Goal: Task Accomplishment & Management: Manage account settings

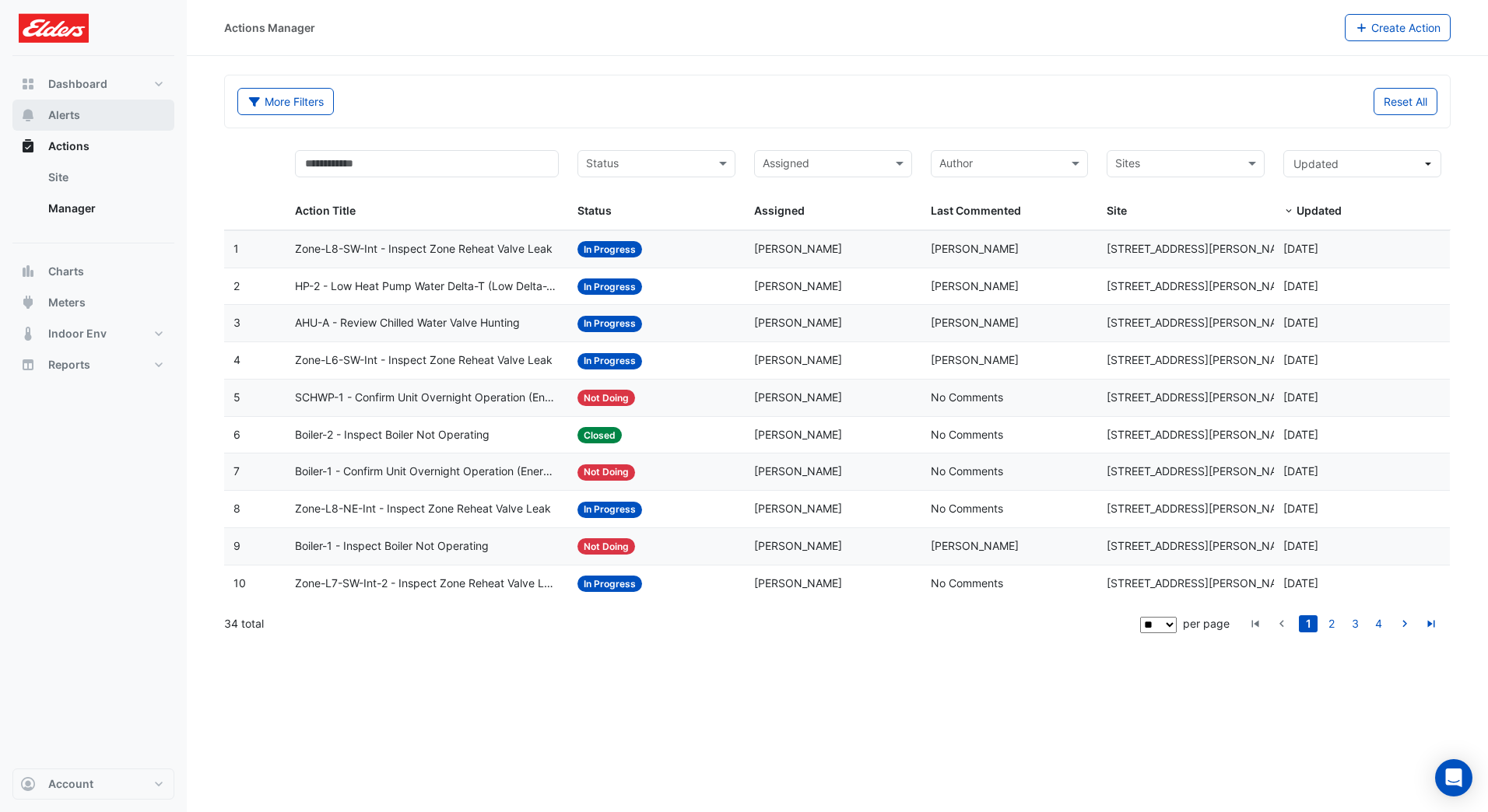
click at [94, 118] on button "Alerts" at bounding box center [93, 114] width 162 height 31
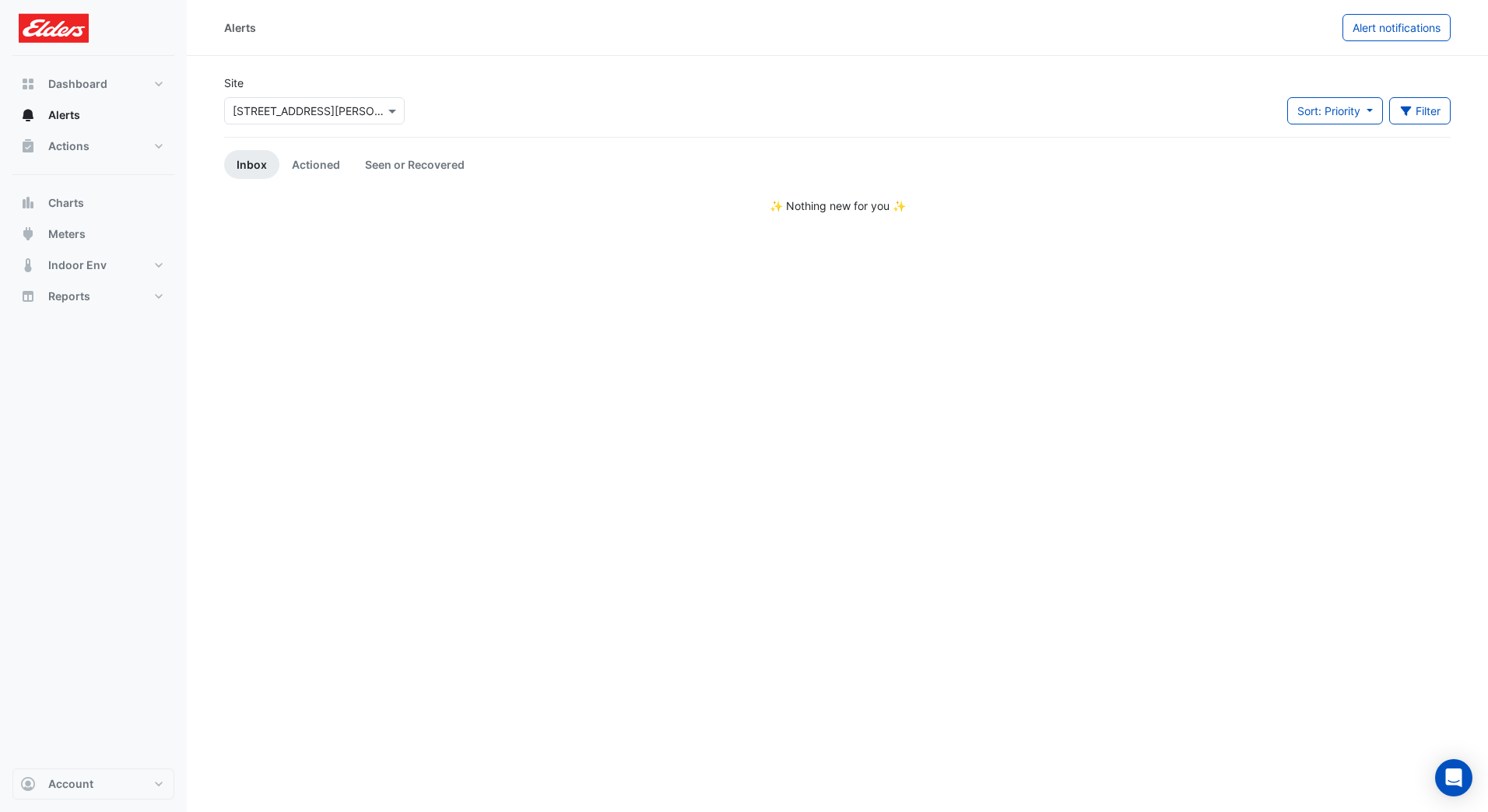
click at [325, 165] on link "Actioned" at bounding box center [316, 164] width 73 height 28
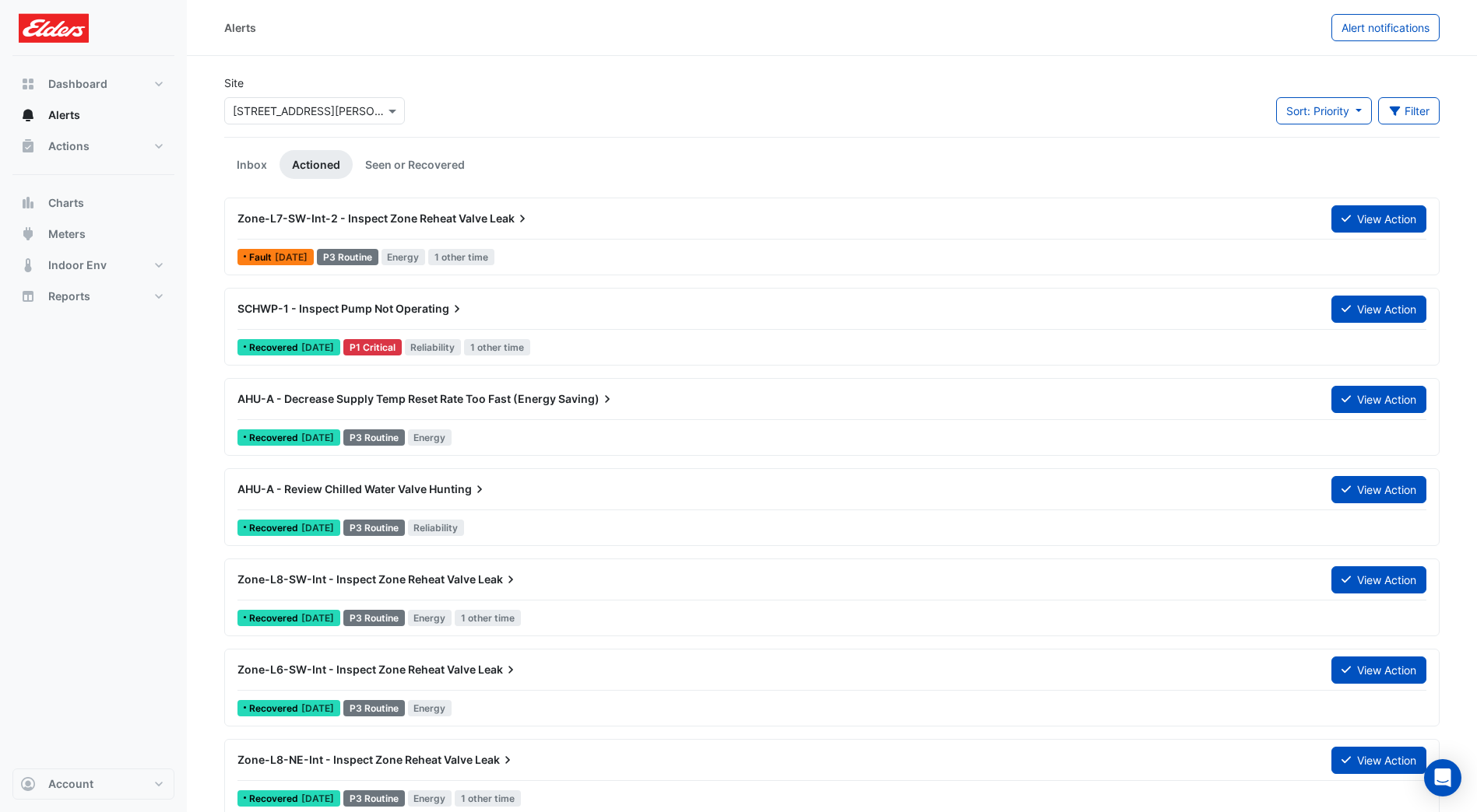
click at [1381, 210] on button "View Action" at bounding box center [1379, 218] width 95 height 27
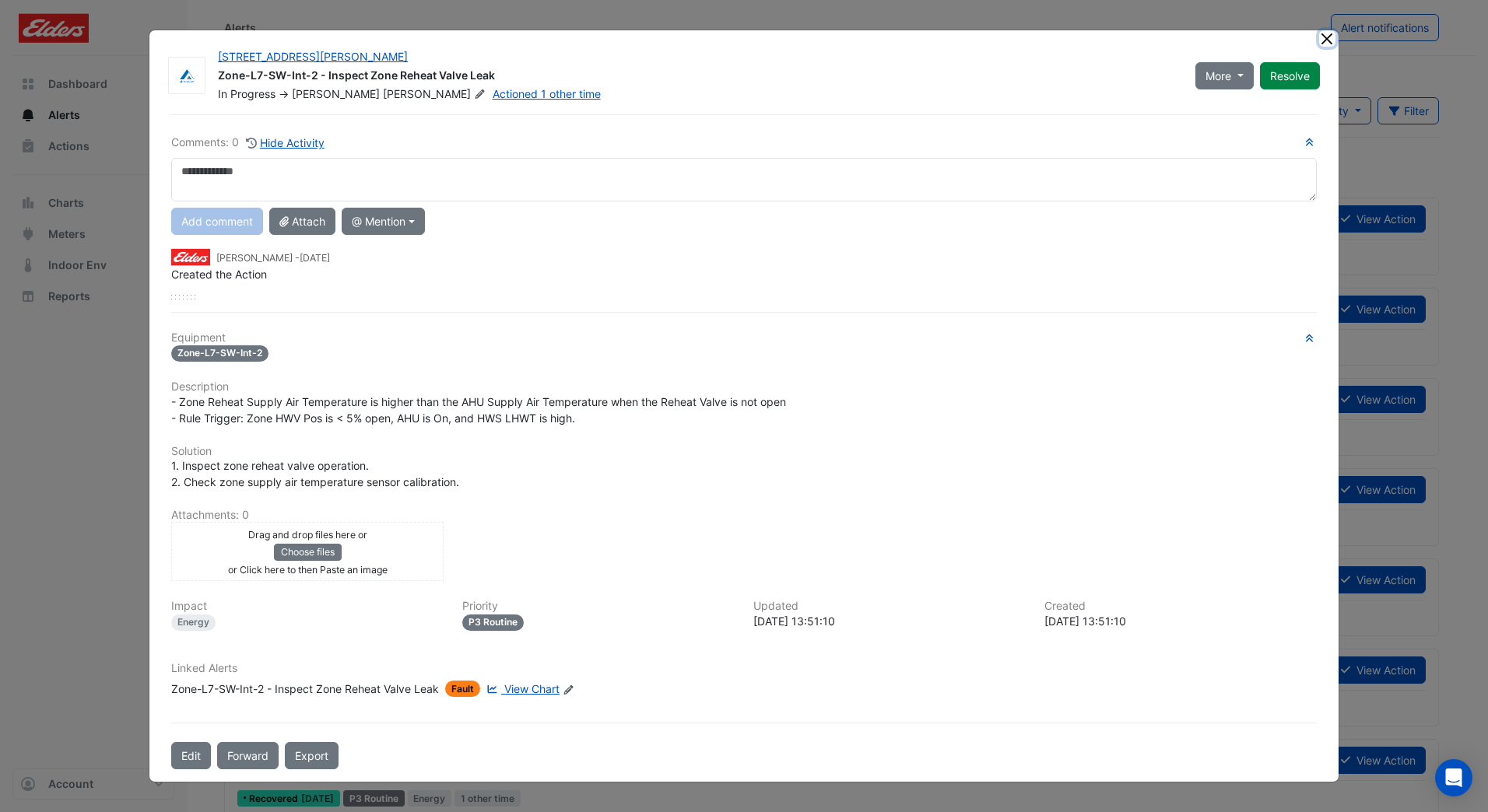
click at [1325, 31] on button "Close" at bounding box center [1326, 38] width 16 height 16
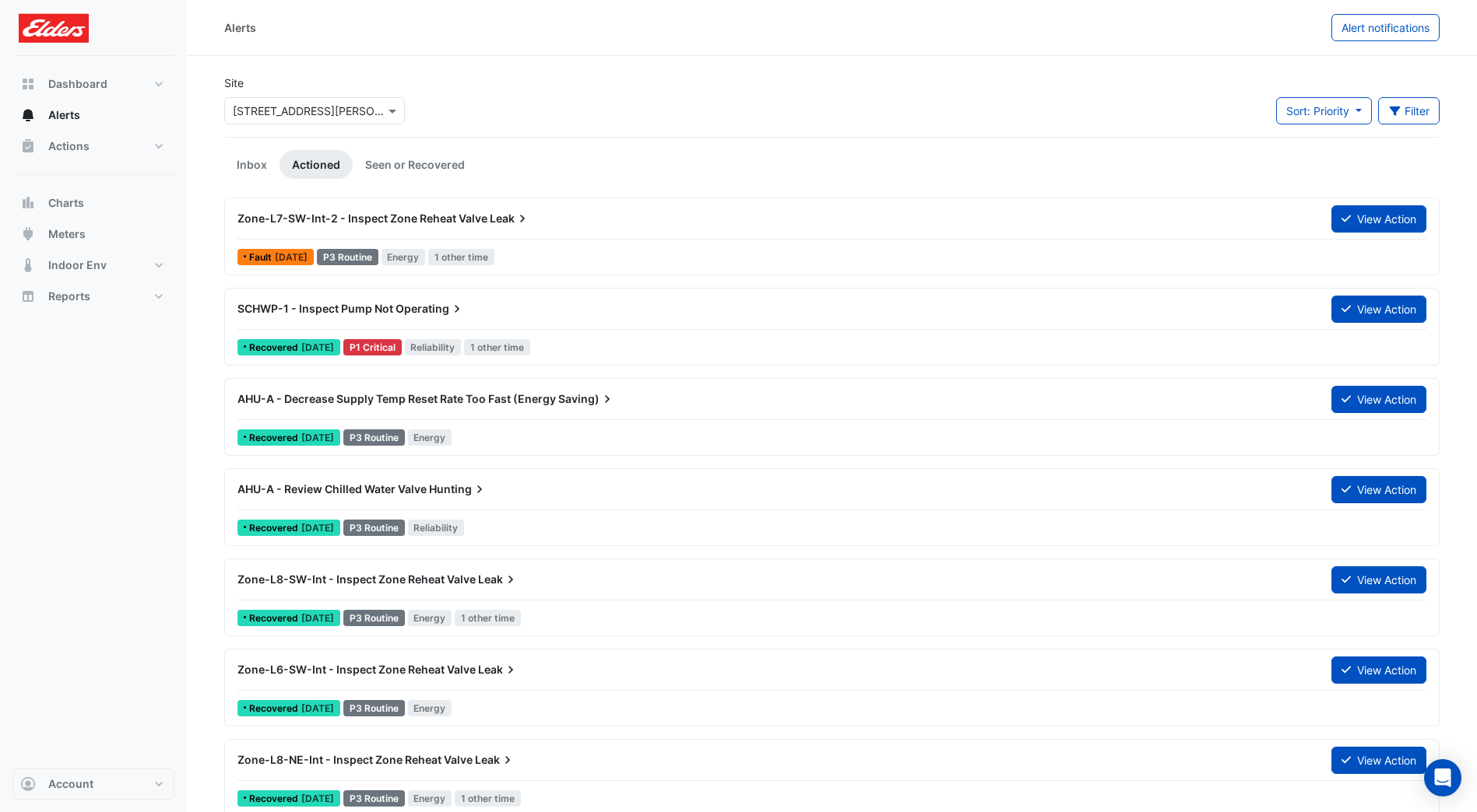
click at [1380, 15] on button "Alert notifications" at bounding box center [1385, 27] width 108 height 27
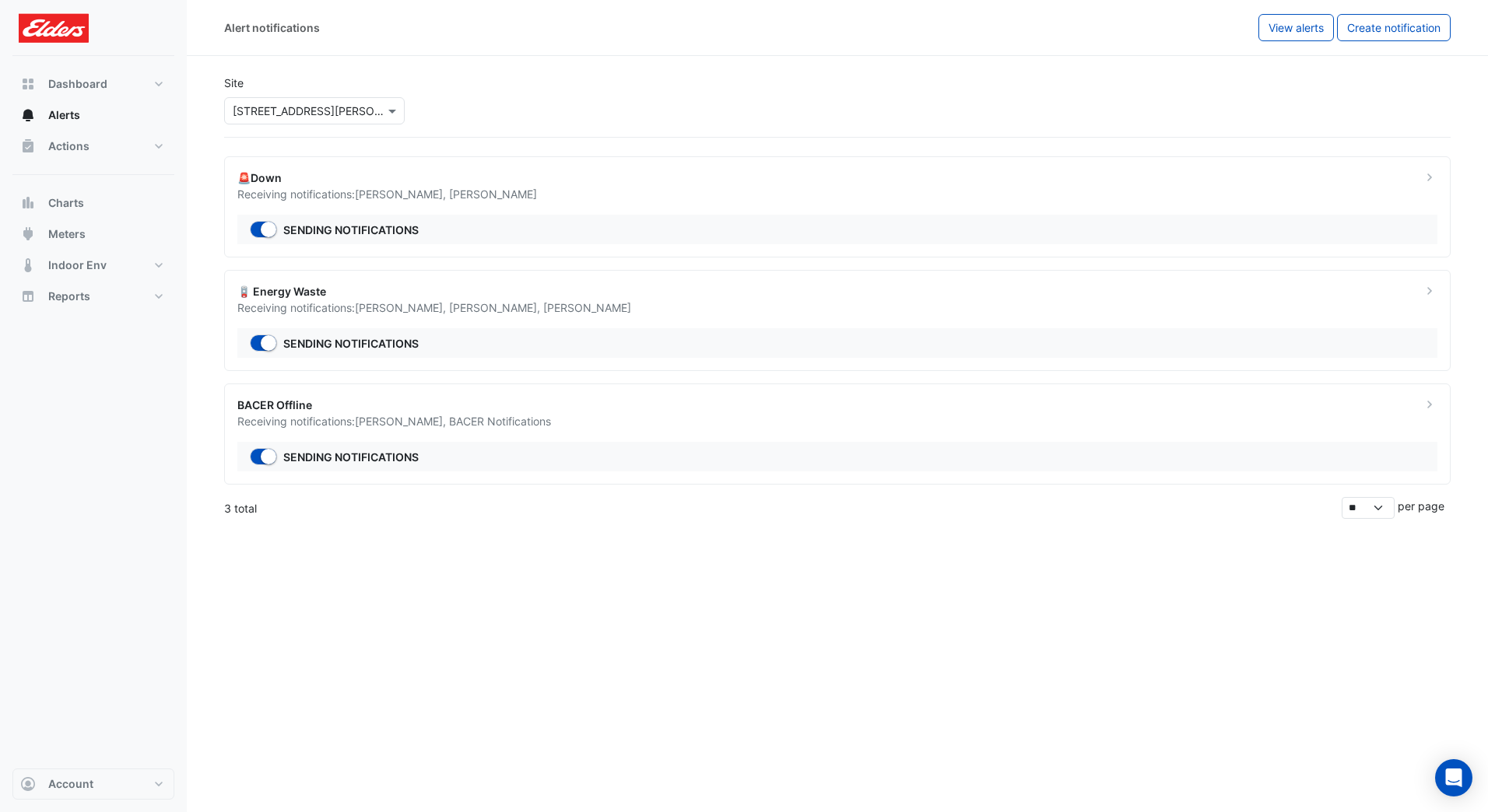
click at [372, 194] on span "Jarrod Mallinson ," at bounding box center [402, 194] width 95 height 13
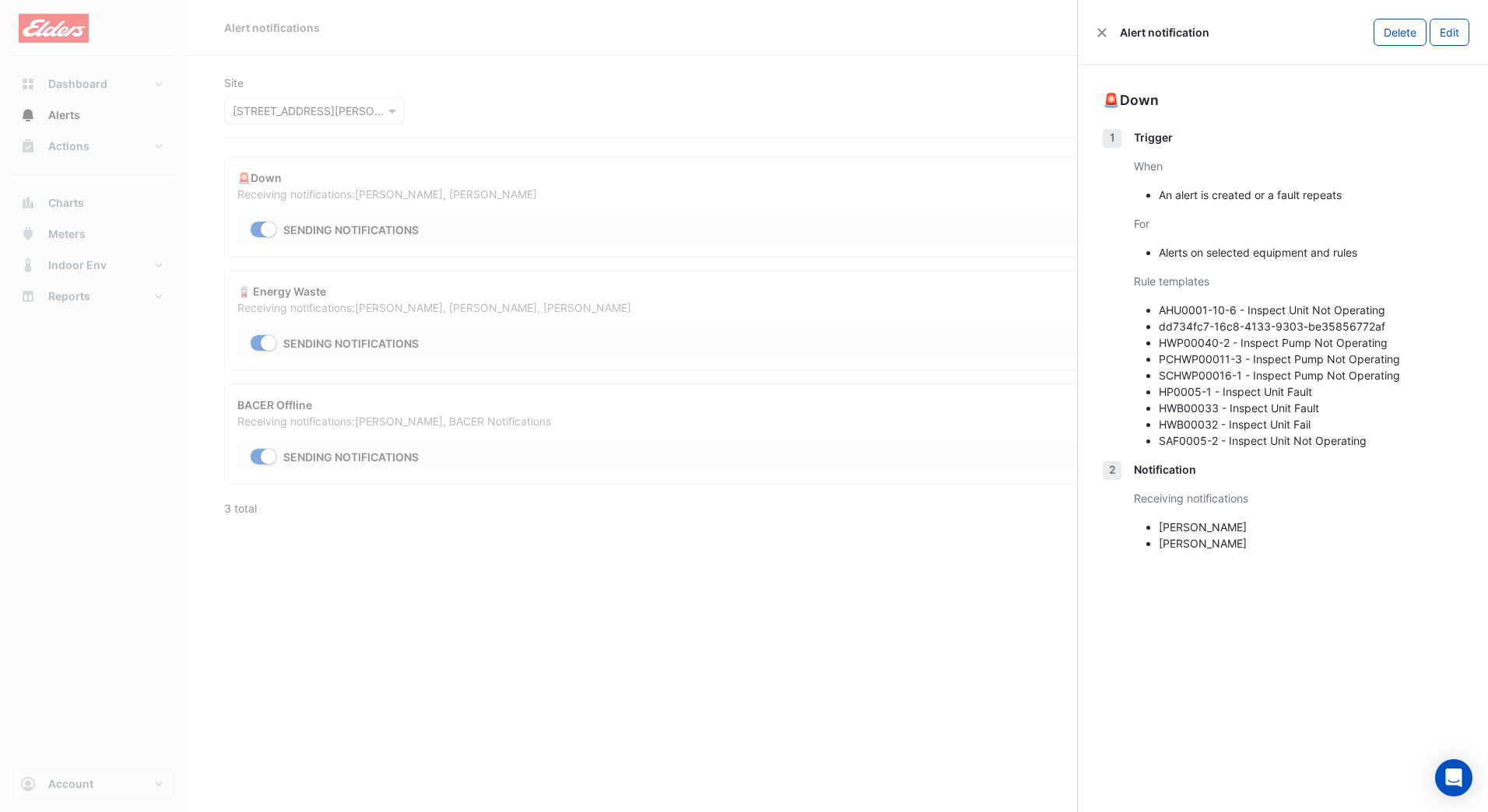
click at [46, 369] on ngb-offcanvas-backdrop at bounding box center [744, 406] width 1488 height 812
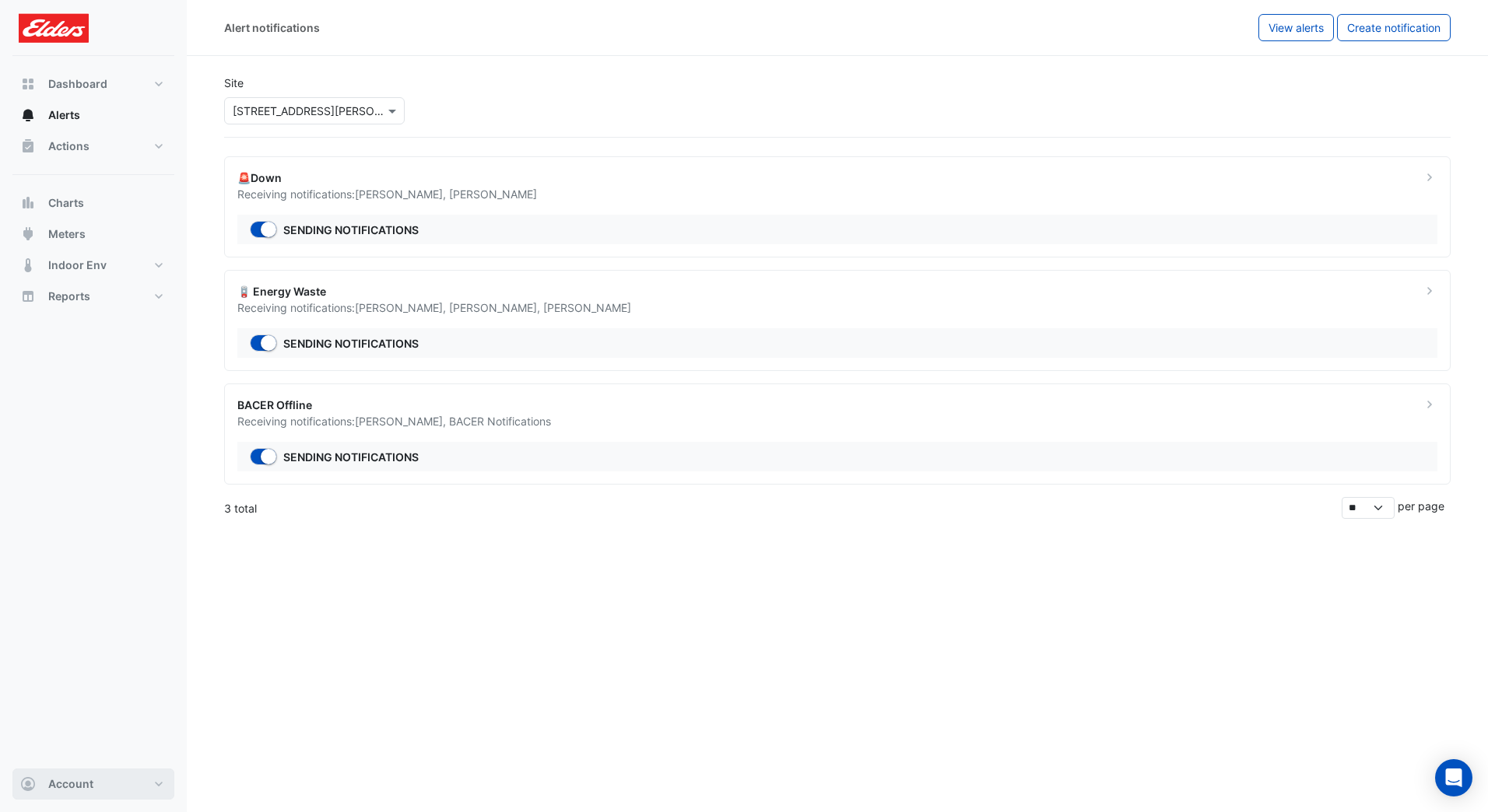
click at [99, 782] on button "Account" at bounding box center [93, 784] width 162 height 31
click at [106, 605] on link "Account Settings" at bounding box center [94, 607] width 147 height 31
click at [84, 86] on span "Dashboard" at bounding box center [78, 84] width 60 height 15
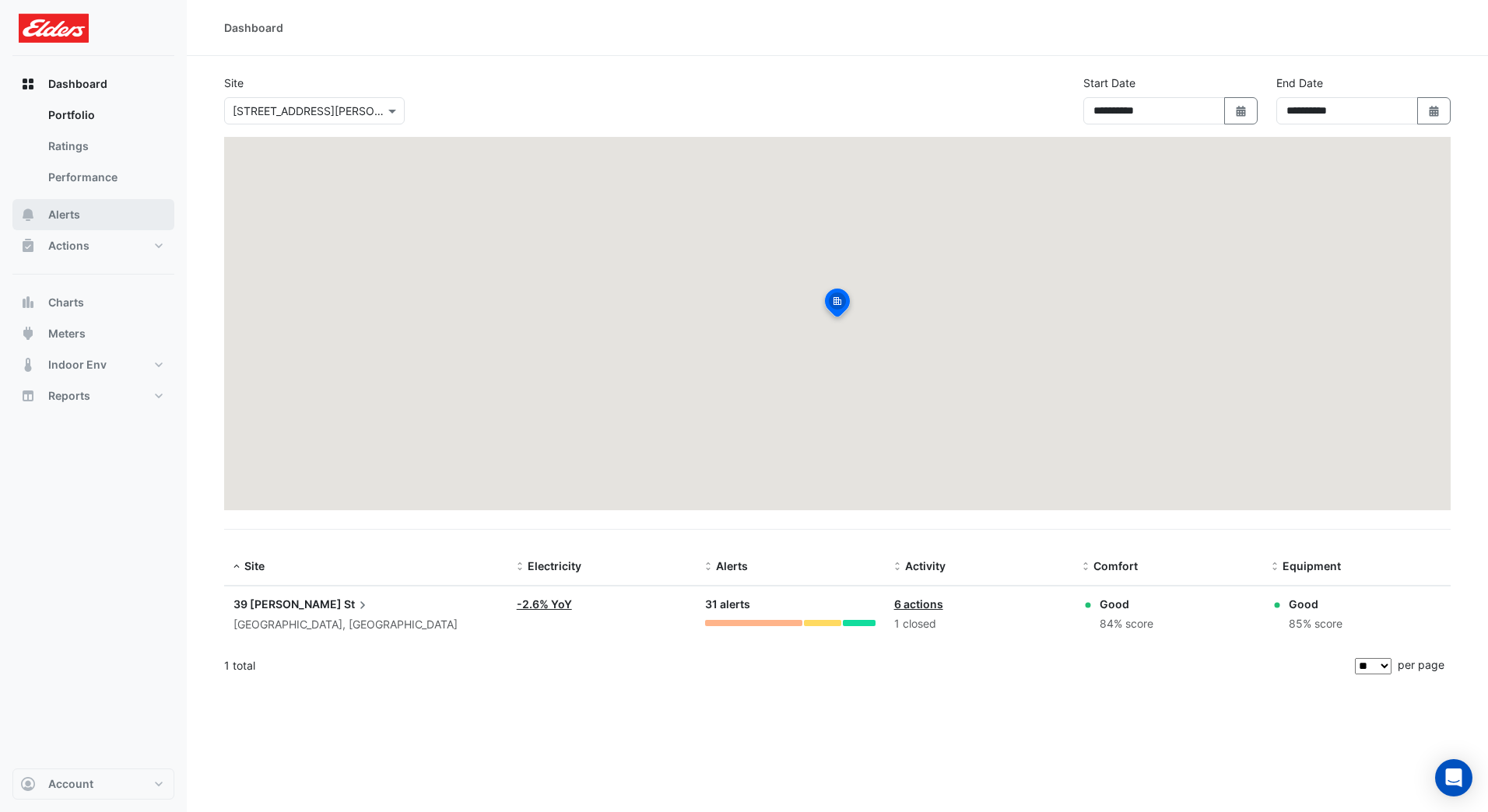
click at [74, 219] on span "Alerts" at bounding box center [64, 215] width 32 height 15
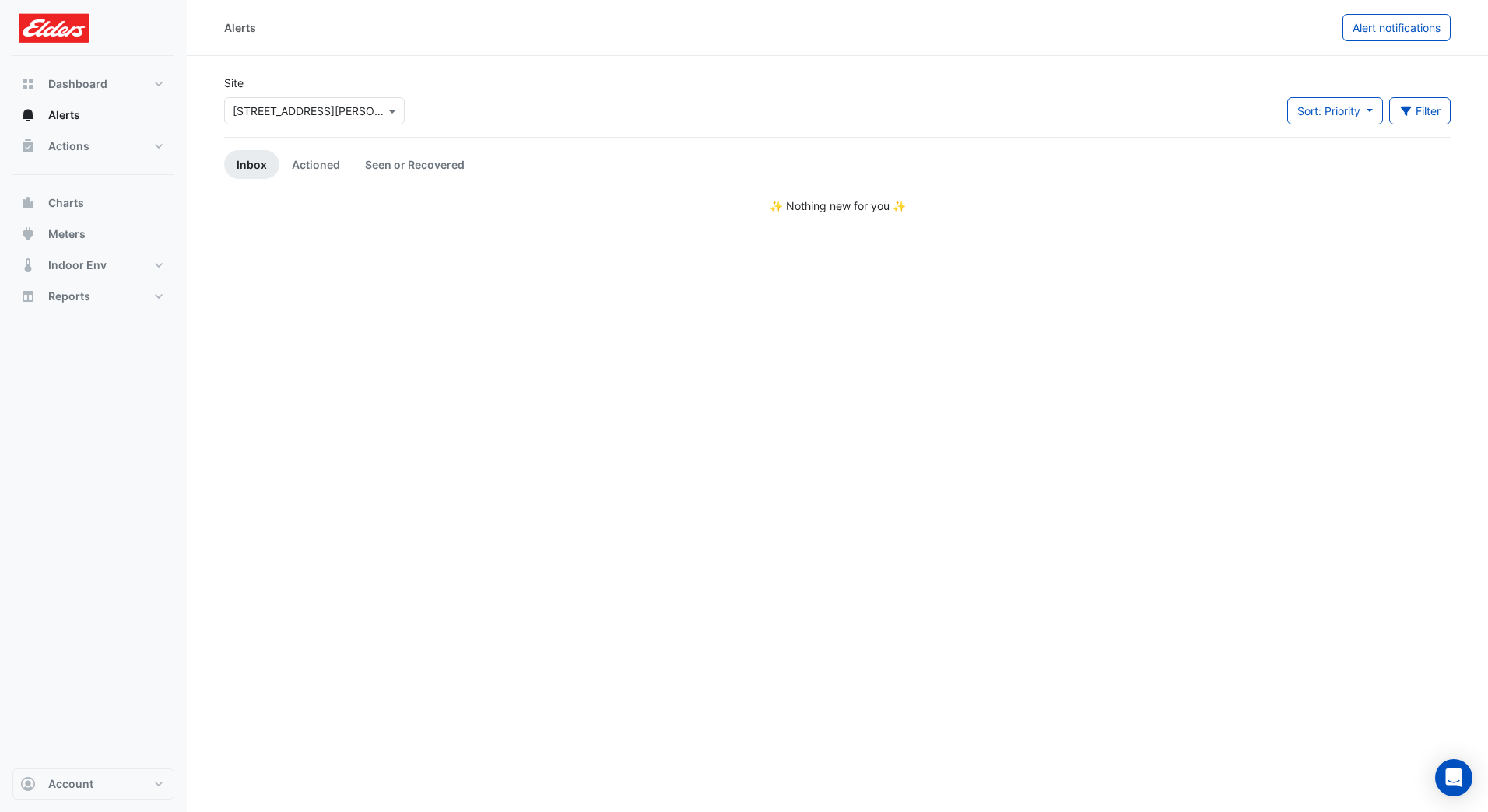
click at [1397, 29] on span "Alert notifications" at bounding box center [1396, 27] width 88 height 13
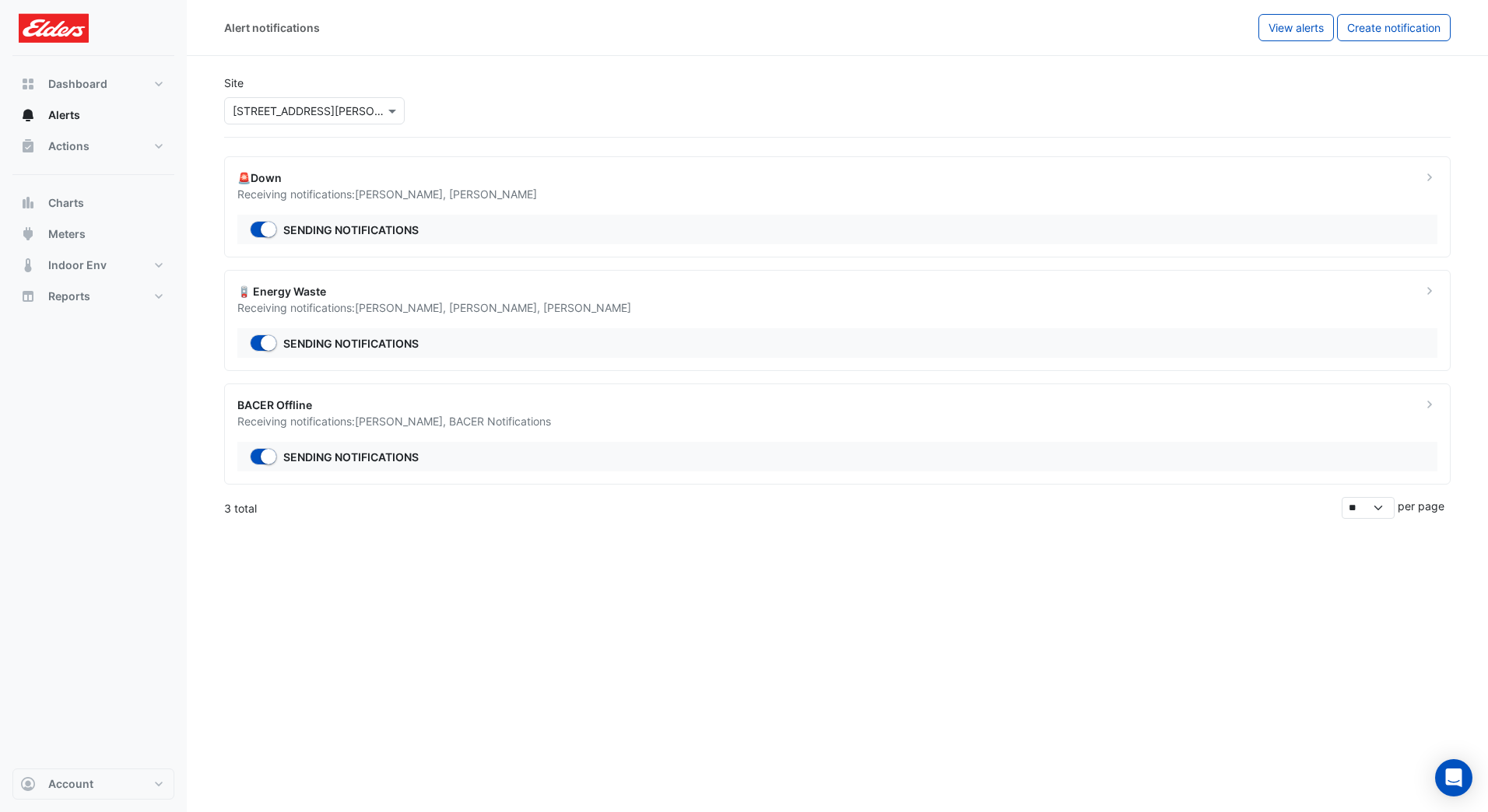
click at [1432, 170] on icon at bounding box center [1429, 177] width 15 height 15
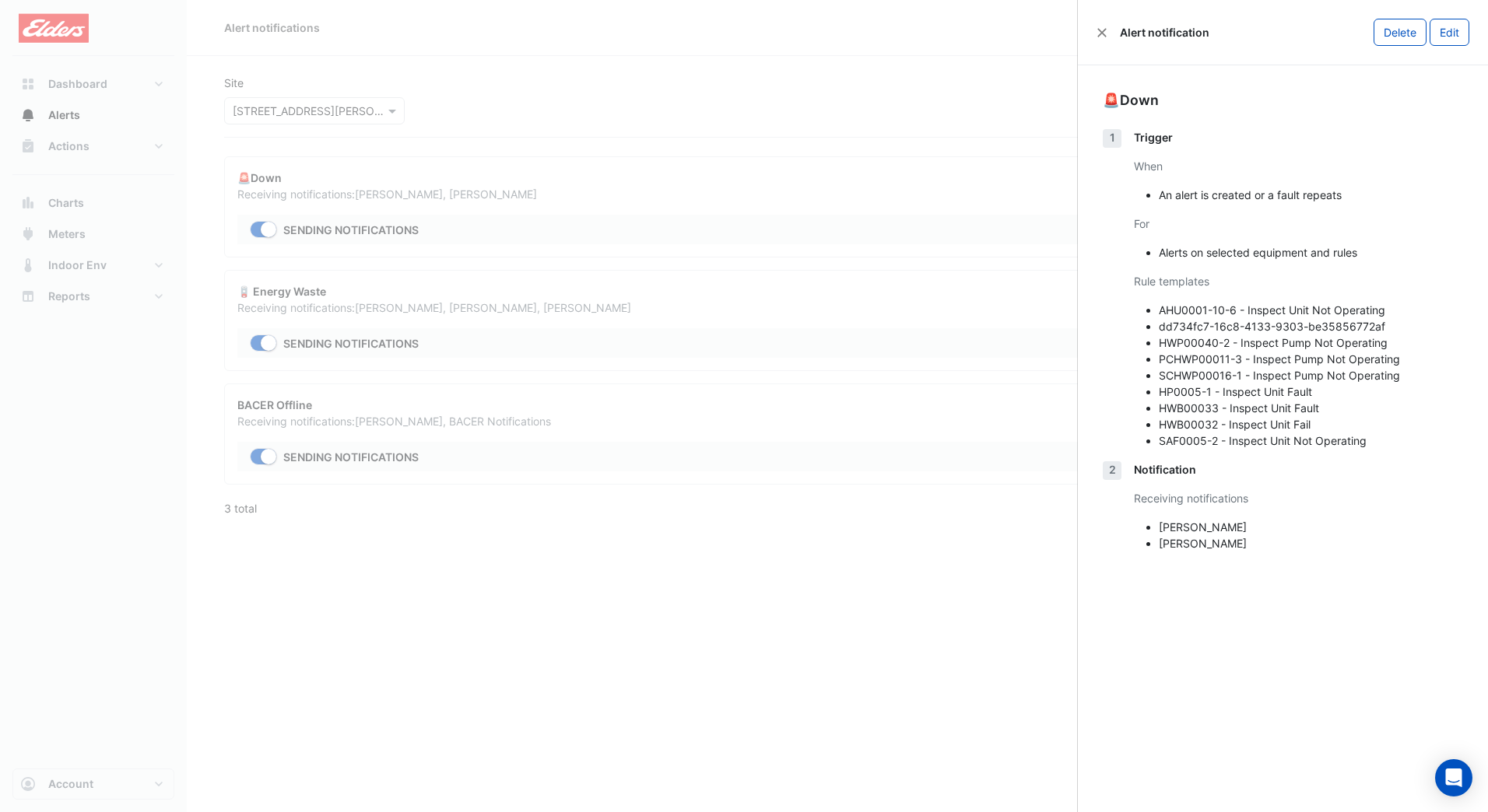
click at [1171, 523] on li "[PERSON_NAME]" at bounding box center [1311, 527] width 304 height 16
click at [1462, 30] on button "Edit" at bounding box center [1449, 32] width 40 height 27
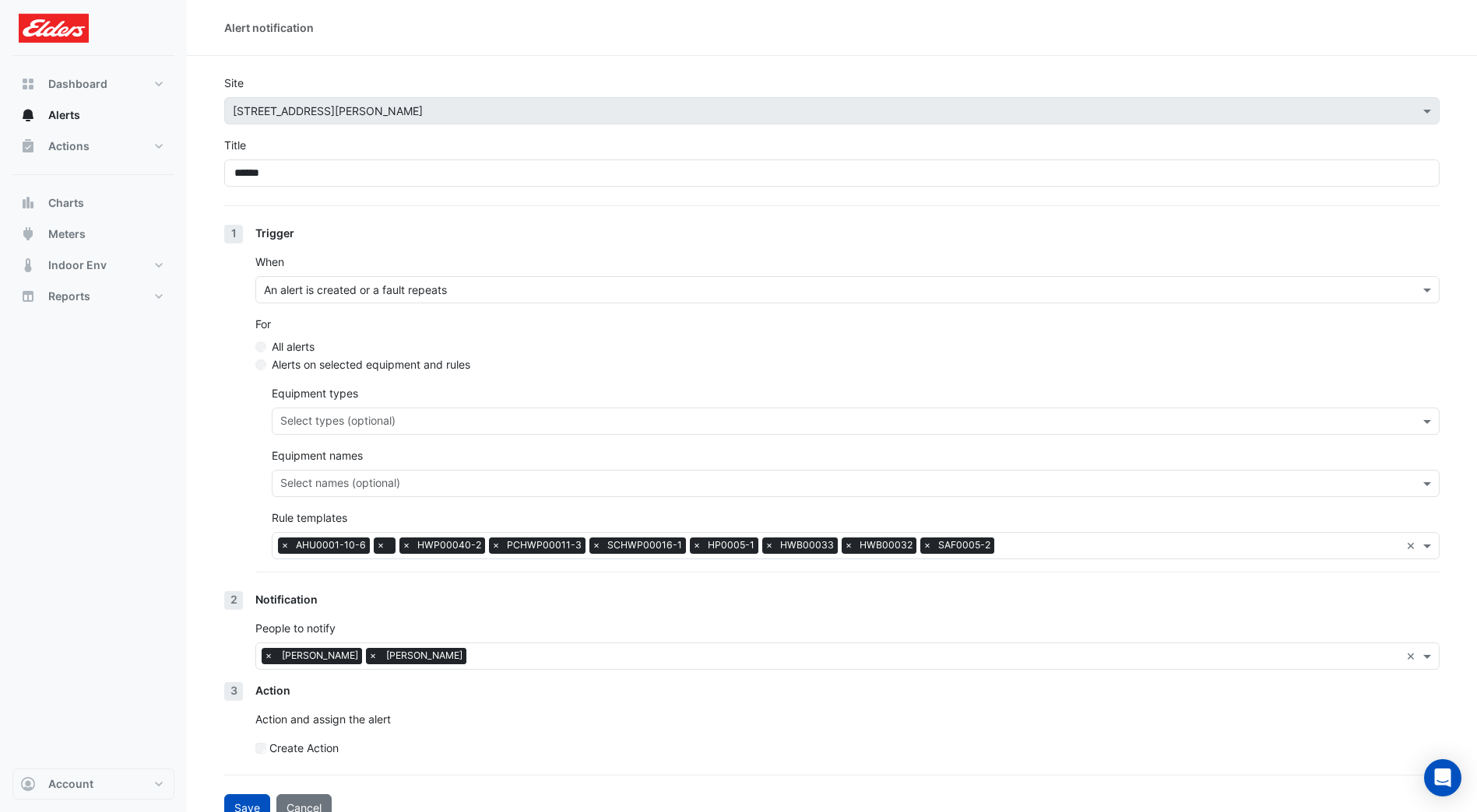
click at [1433, 656] on span at bounding box center [1429, 656] width 20 height 16
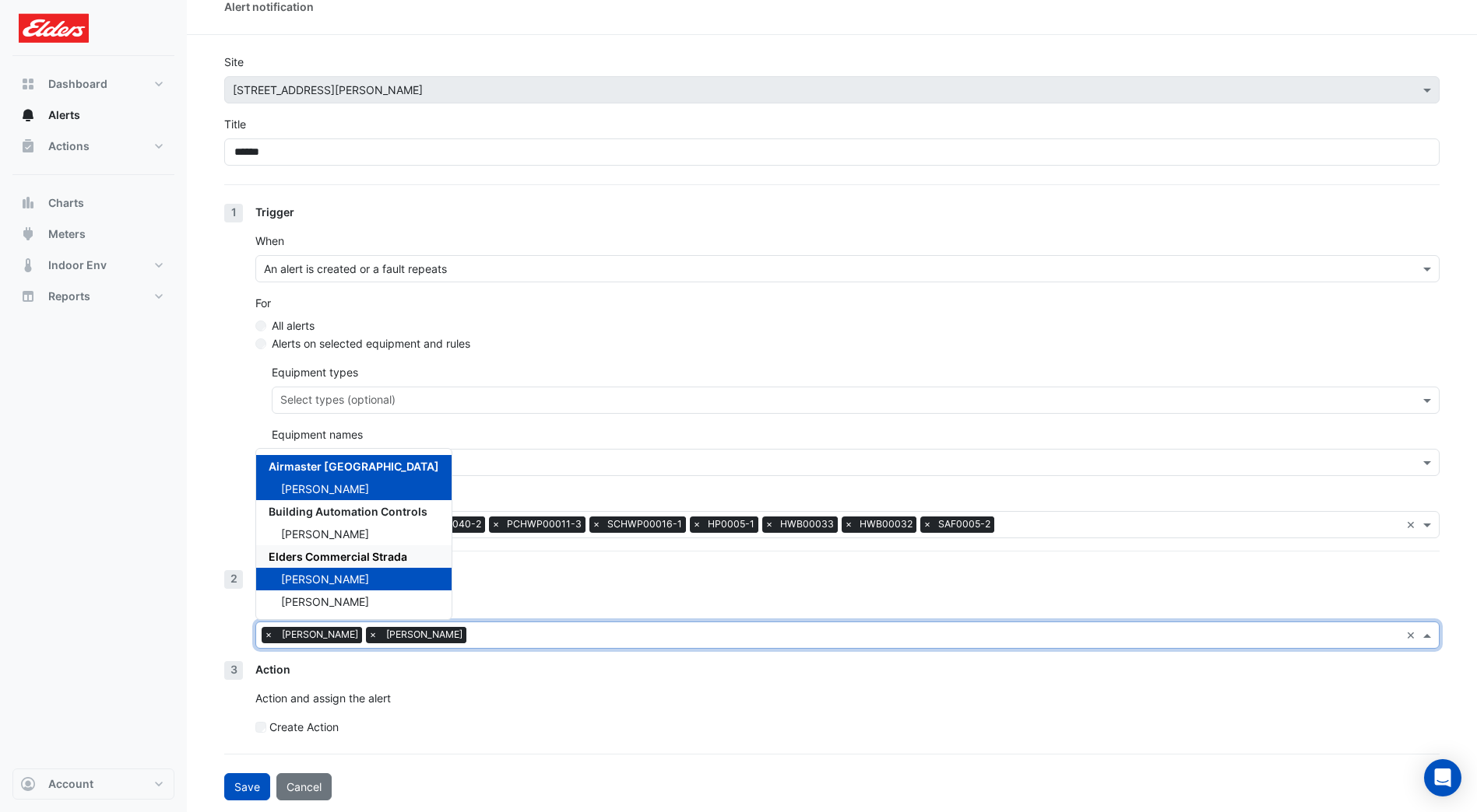
scroll to position [22, 0]
click at [55, 482] on div "Dashboard Portfolio Ratings Performance Alerts Actions Site Manager Charts" at bounding box center [93, 412] width 162 height 713
click at [1435, 625] on div "Select users × [PERSON_NAME] × [PERSON_NAME] ×" at bounding box center [847, 634] width 1184 height 27
click at [1435, 632] on span at bounding box center [1429, 634] width 20 height 16
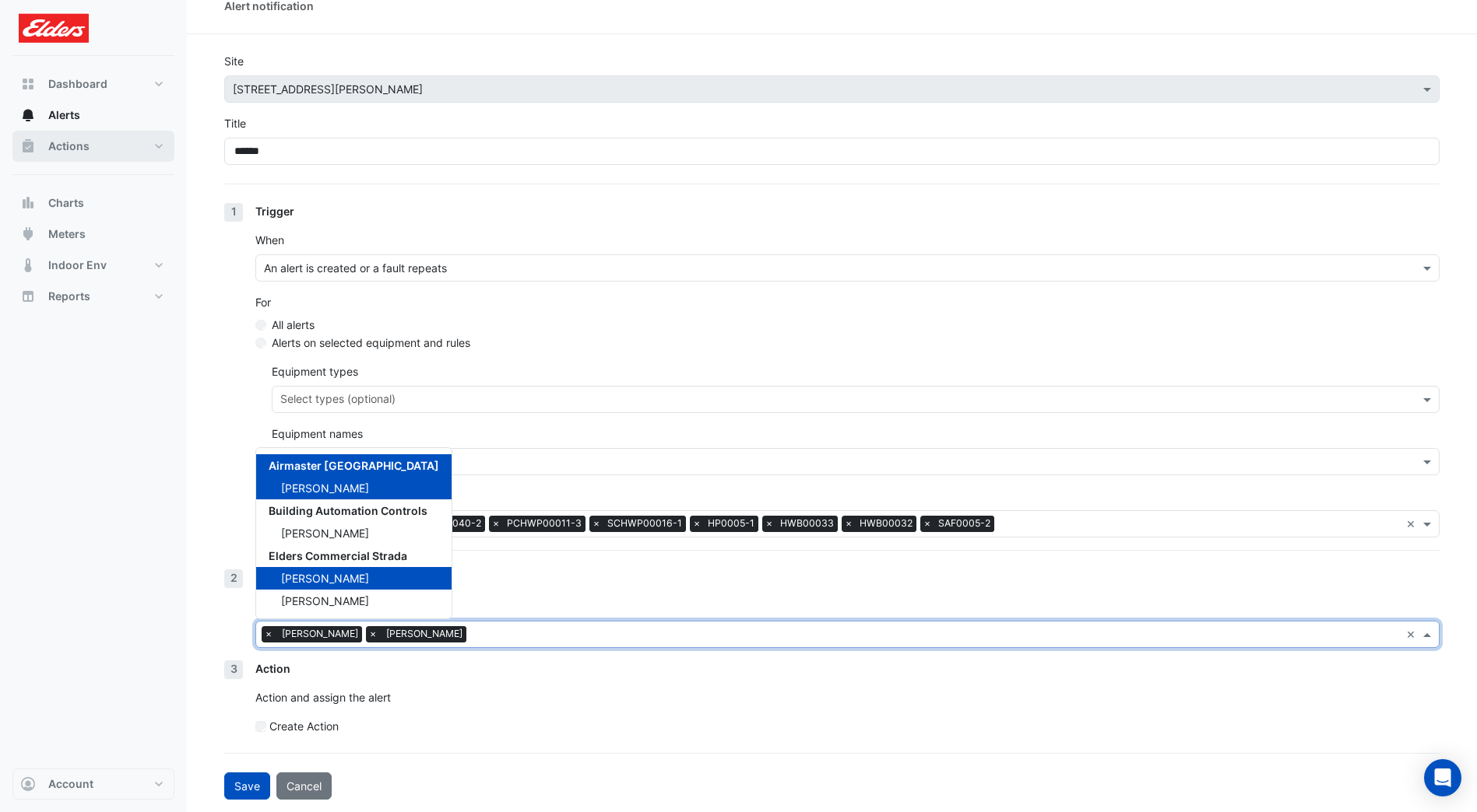
click at [96, 150] on button "Actions" at bounding box center [93, 146] width 162 height 31
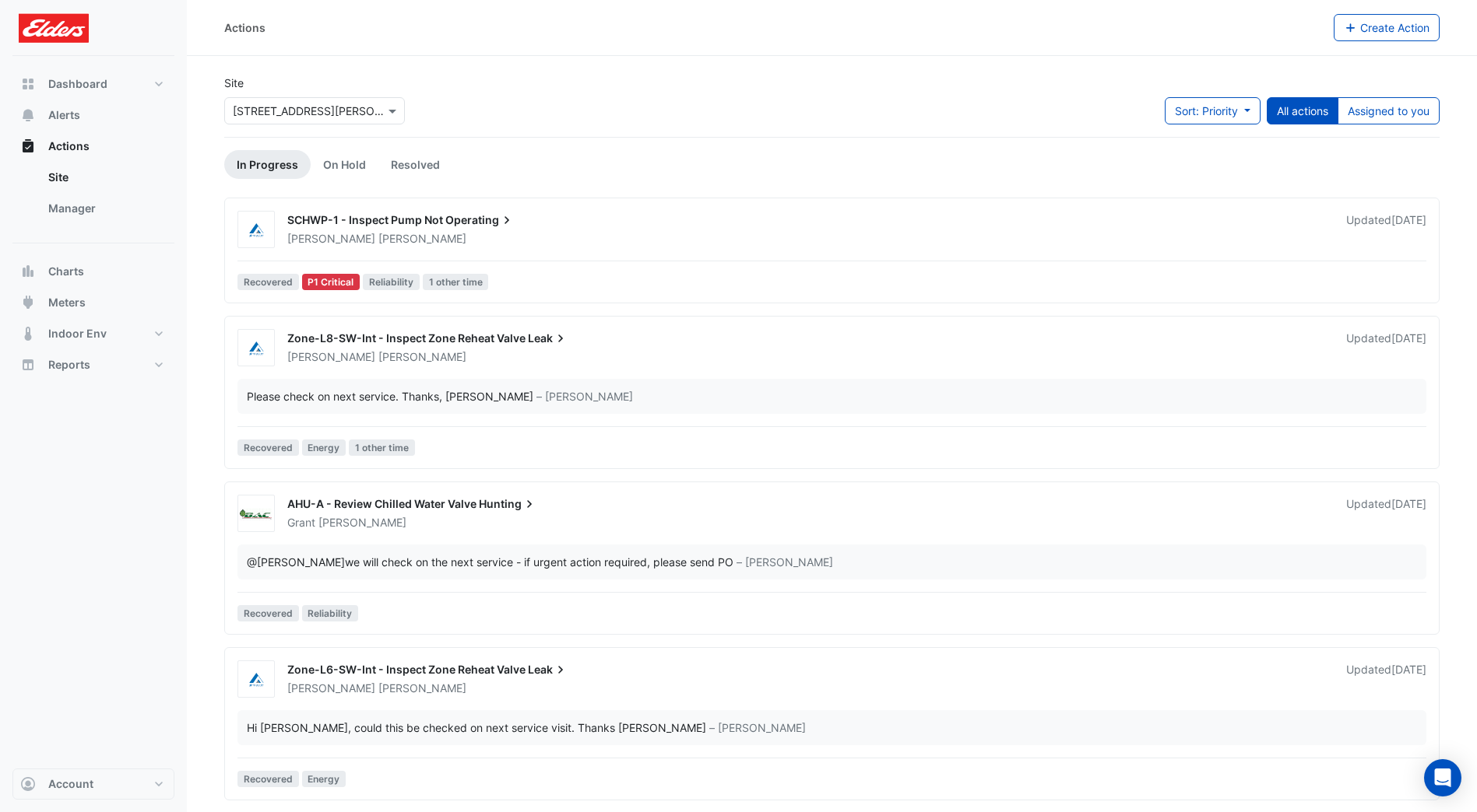
click at [108, 220] on link "Manager" at bounding box center [105, 208] width 139 height 31
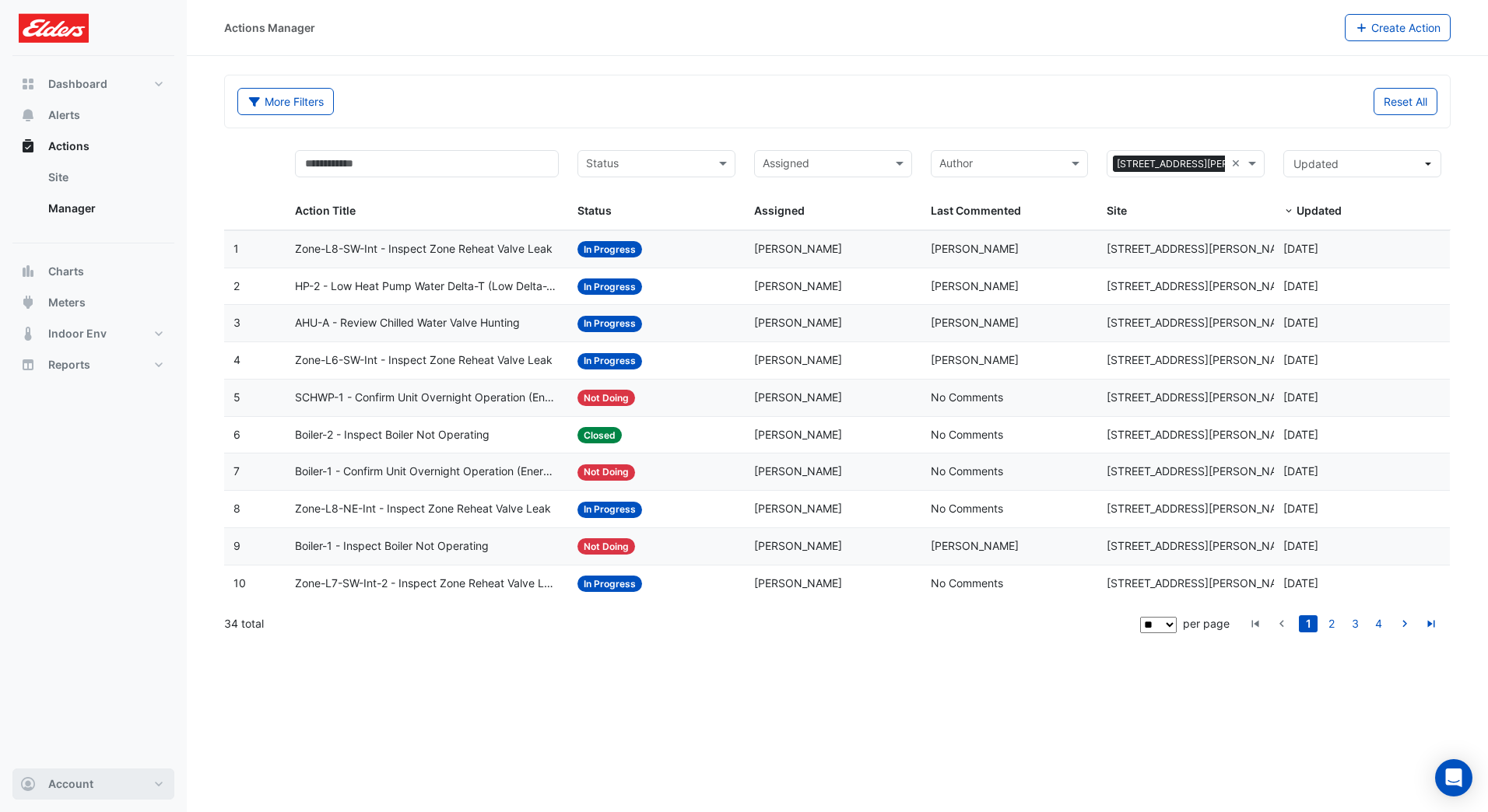
click at [138, 791] on button "Account" at bounding box center [93, 784] width 162 height 31
click at [120, 704] on link "Sites" at bounding box center [94, 700] width 147 height 31
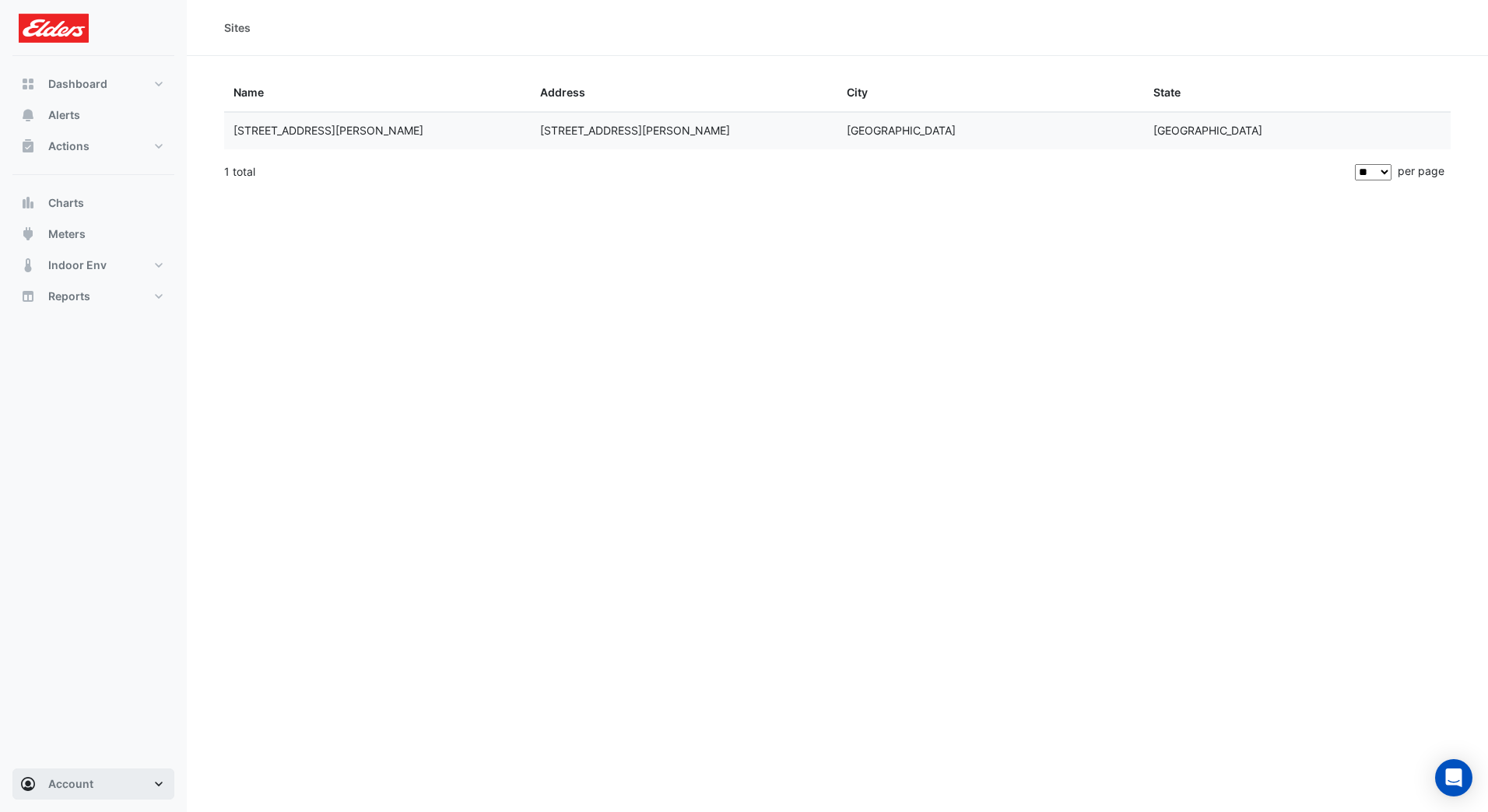
click at [130, 771] on button "Account" at bounding box center [93, 784] width 162 height 31
click at [105, 668] on link "Integrations" at bounding box center [94, 668] width 147 height 31
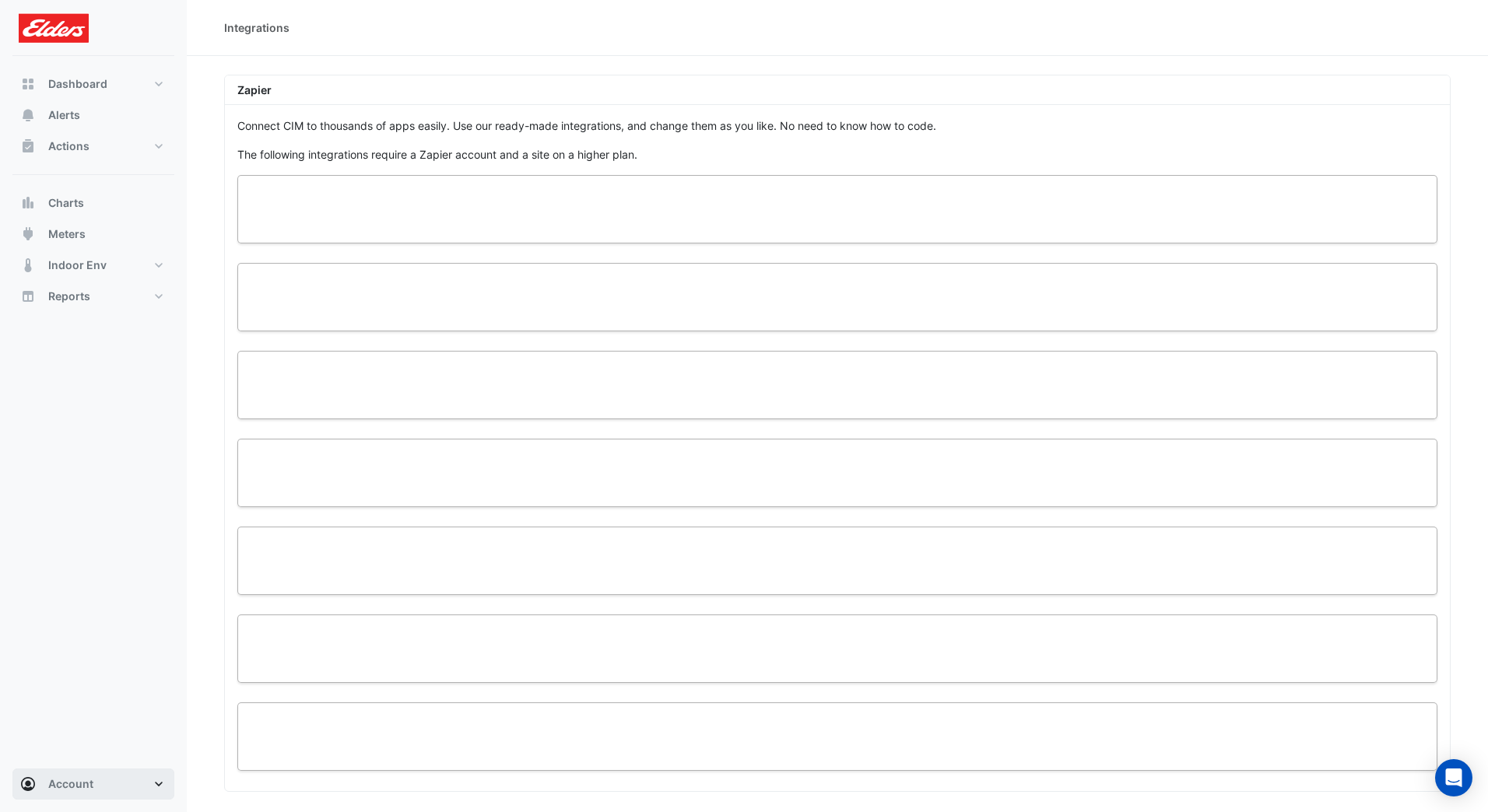
click at [147, 784] on button "Account" at bounding box center [93, 784] width 162 height 31
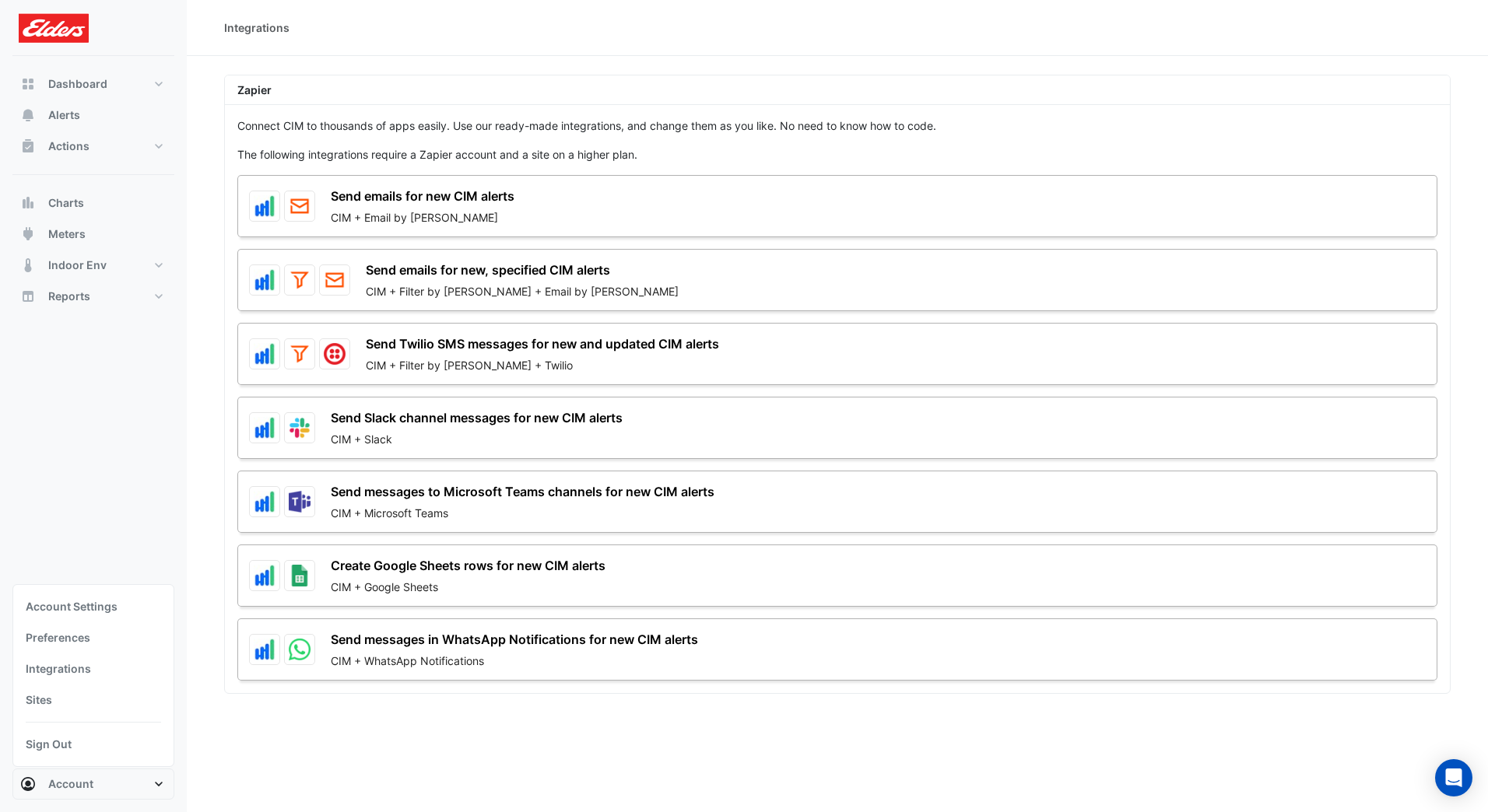
click at [112, 633] on link "Preferences" at bounding box center [94, 638] width 147 height 31
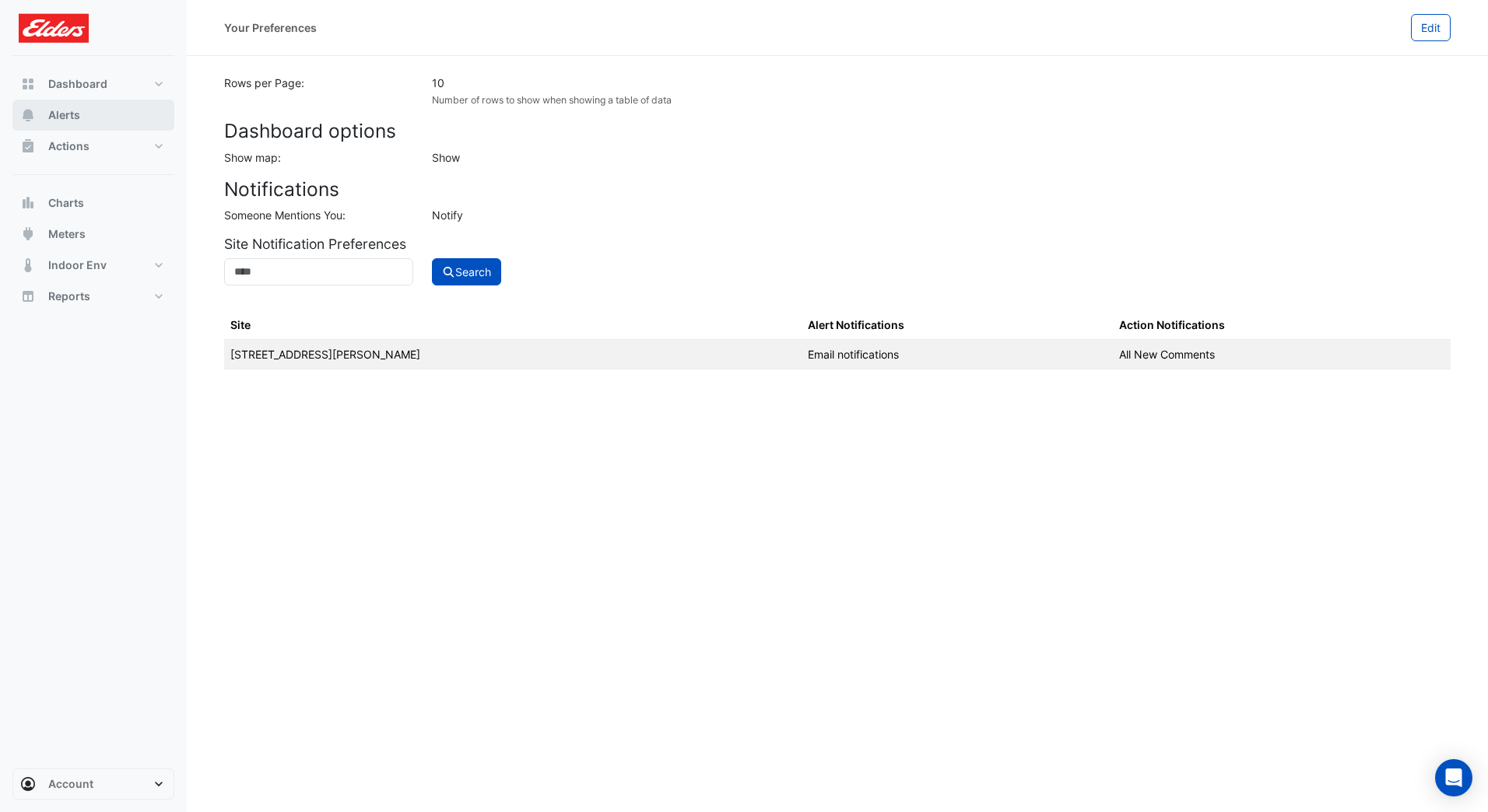
click at [68, 113] on span "Alerts" at bounding box center [64, 115] width 32 height 15
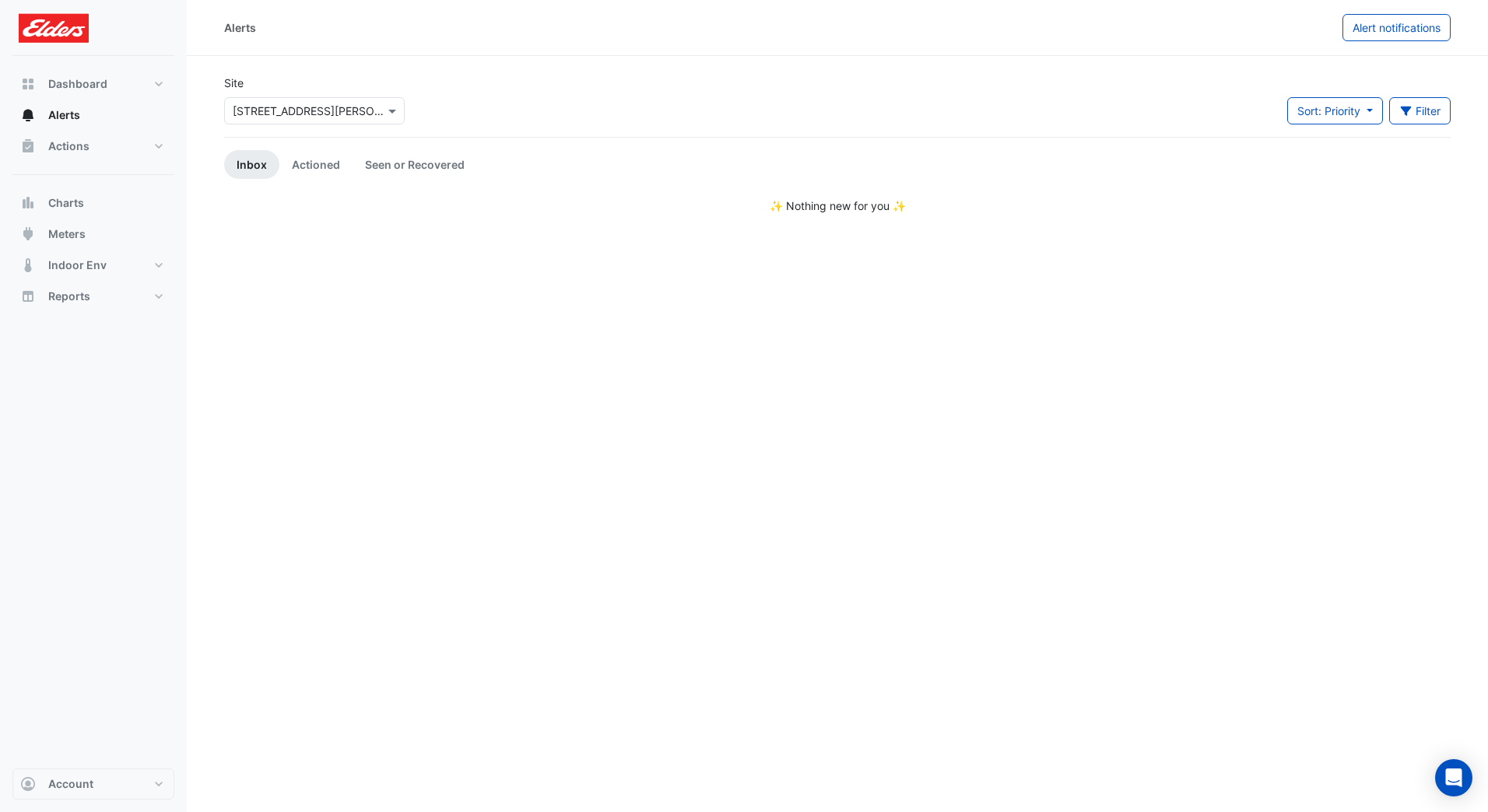
click at [1358, 30] on span "Alert notifications" at bounding box center [1396, 27] width 88 height 13
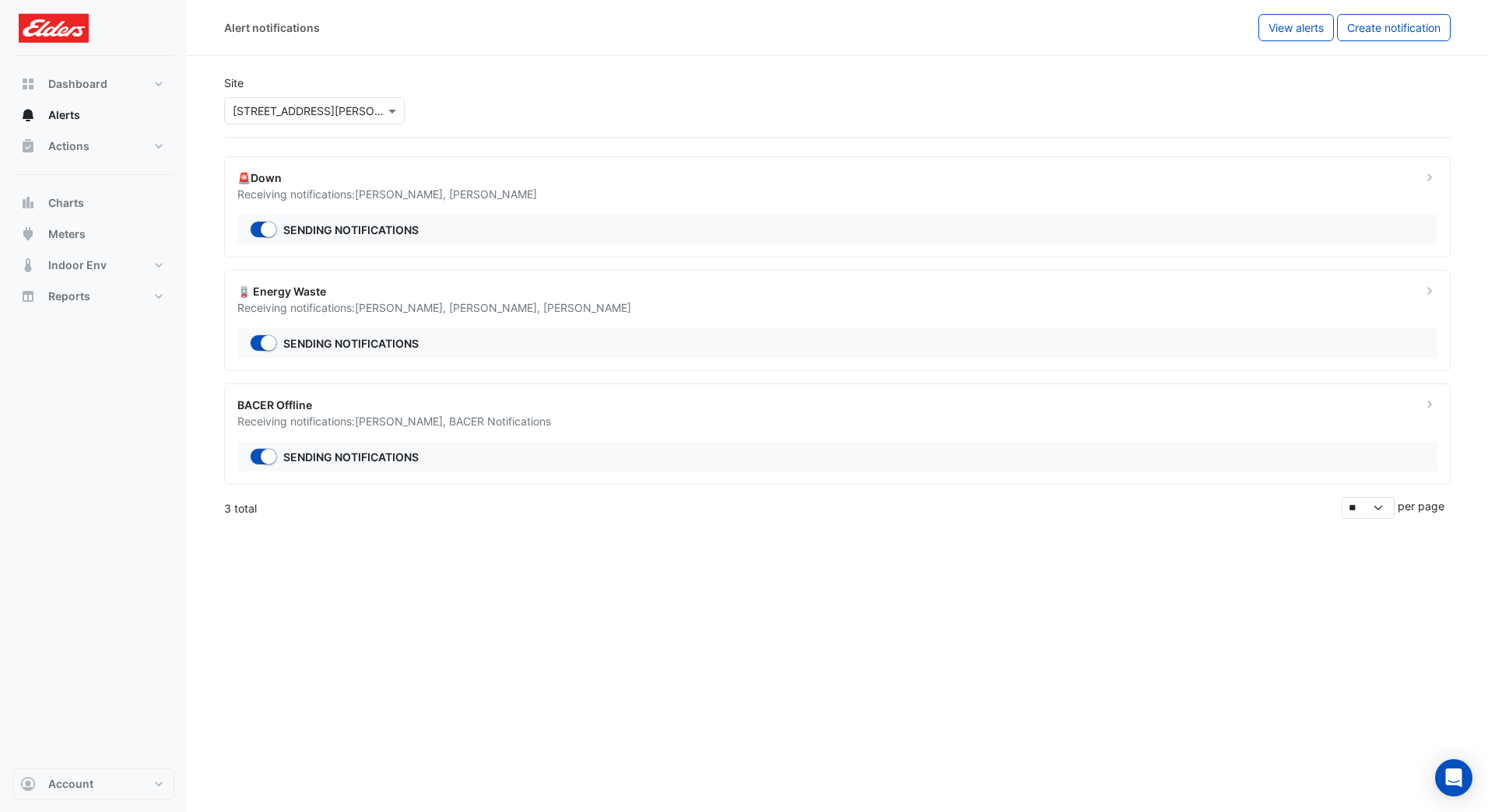
click at [1438, 172] on div at bounding box center [1429, 185] width 34 height 33
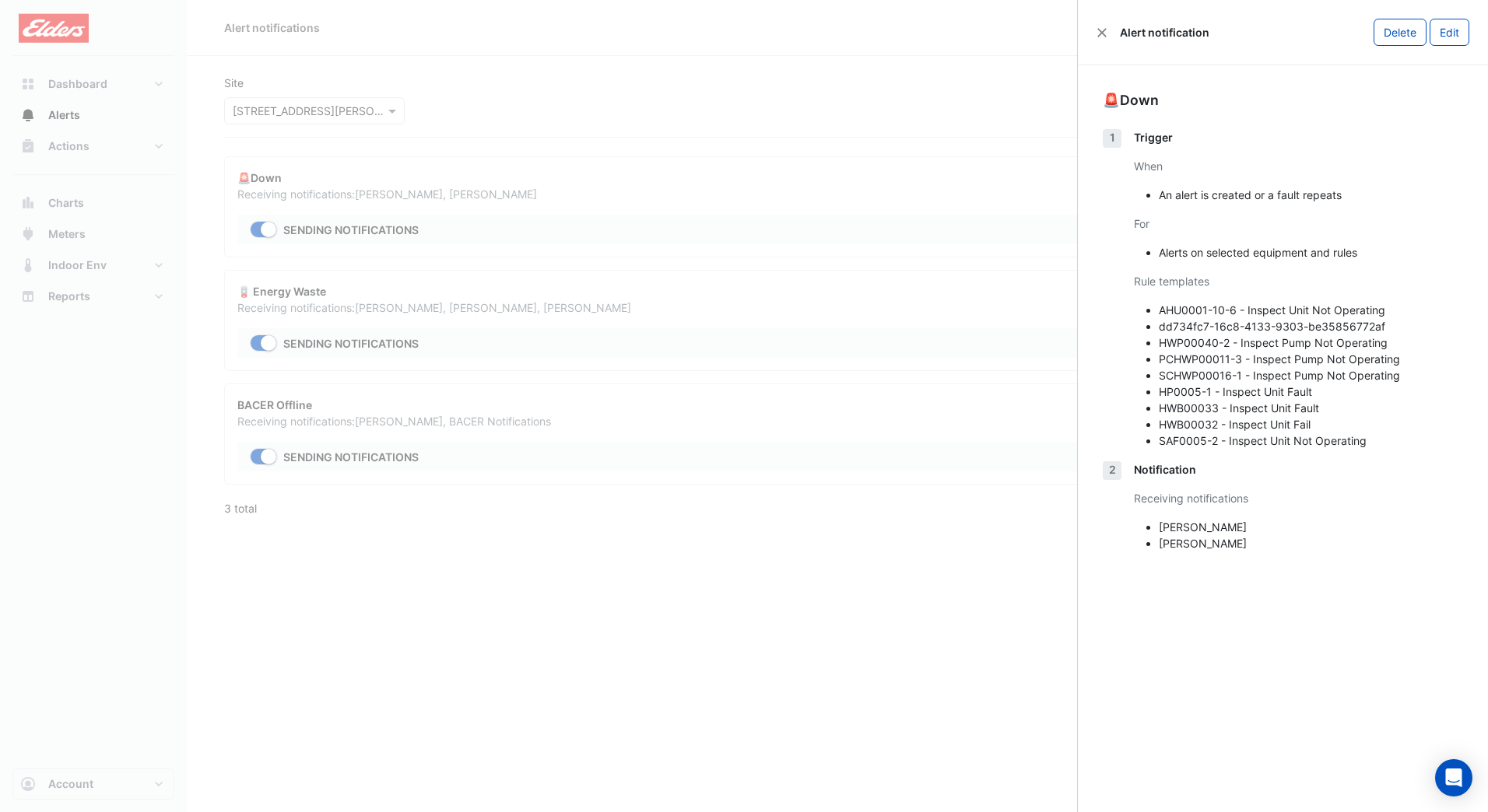
click at [1459, 31] on button "Edit" at bounding box center [1449, 32] width 40 height 27
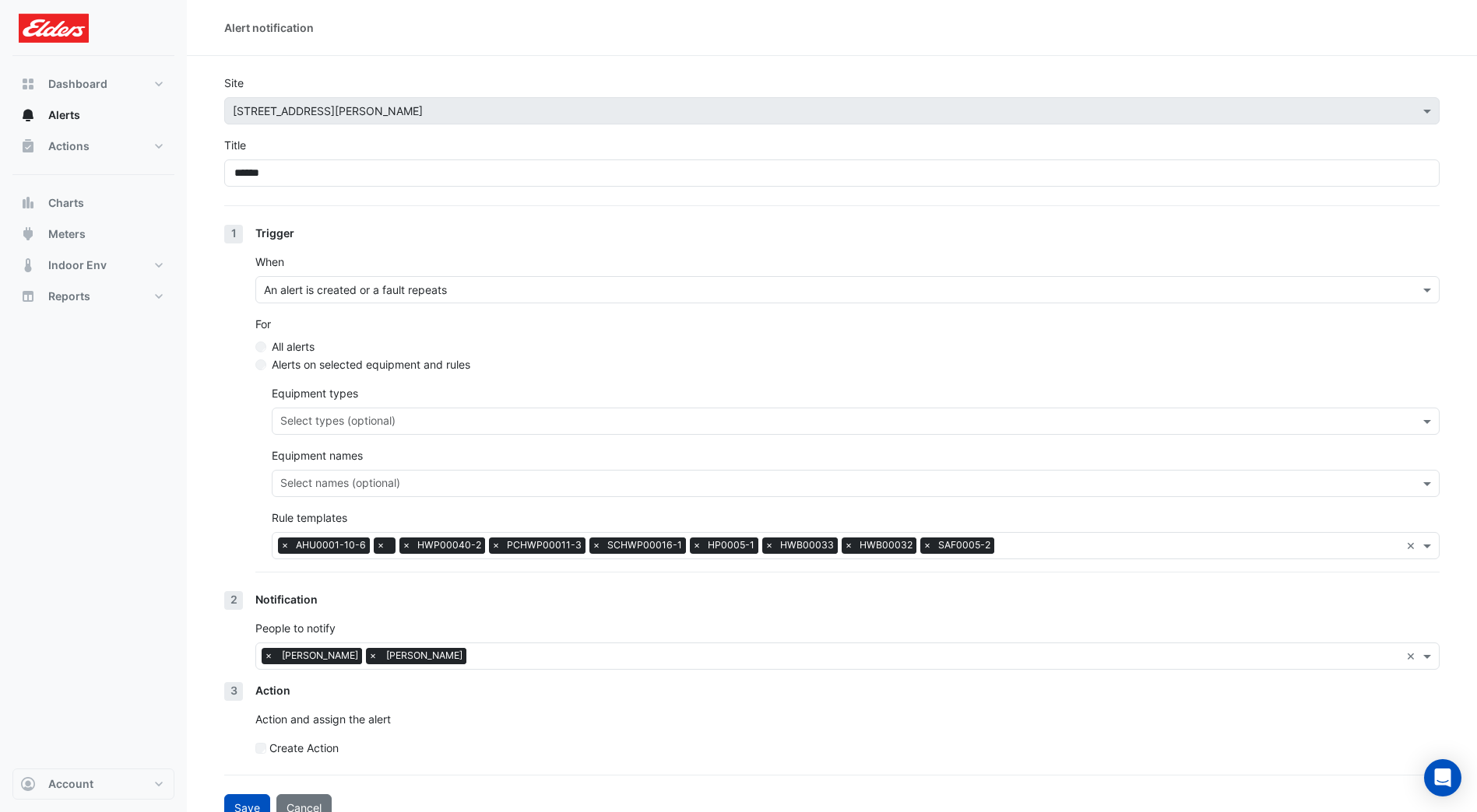
scroll to position [22, 0]
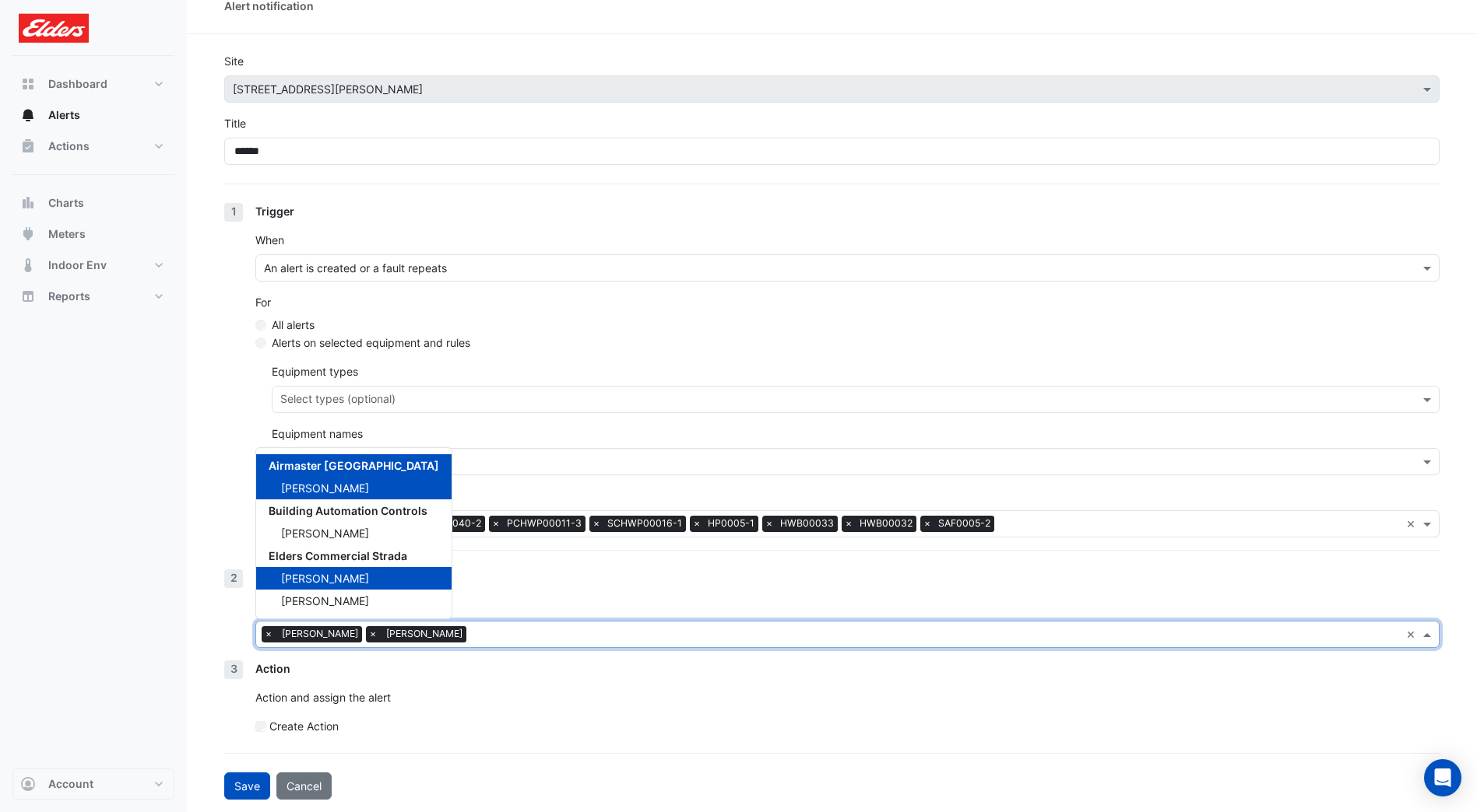
click at [1423, 636] on span at bounding box center [1429, 634] width 20 height 16
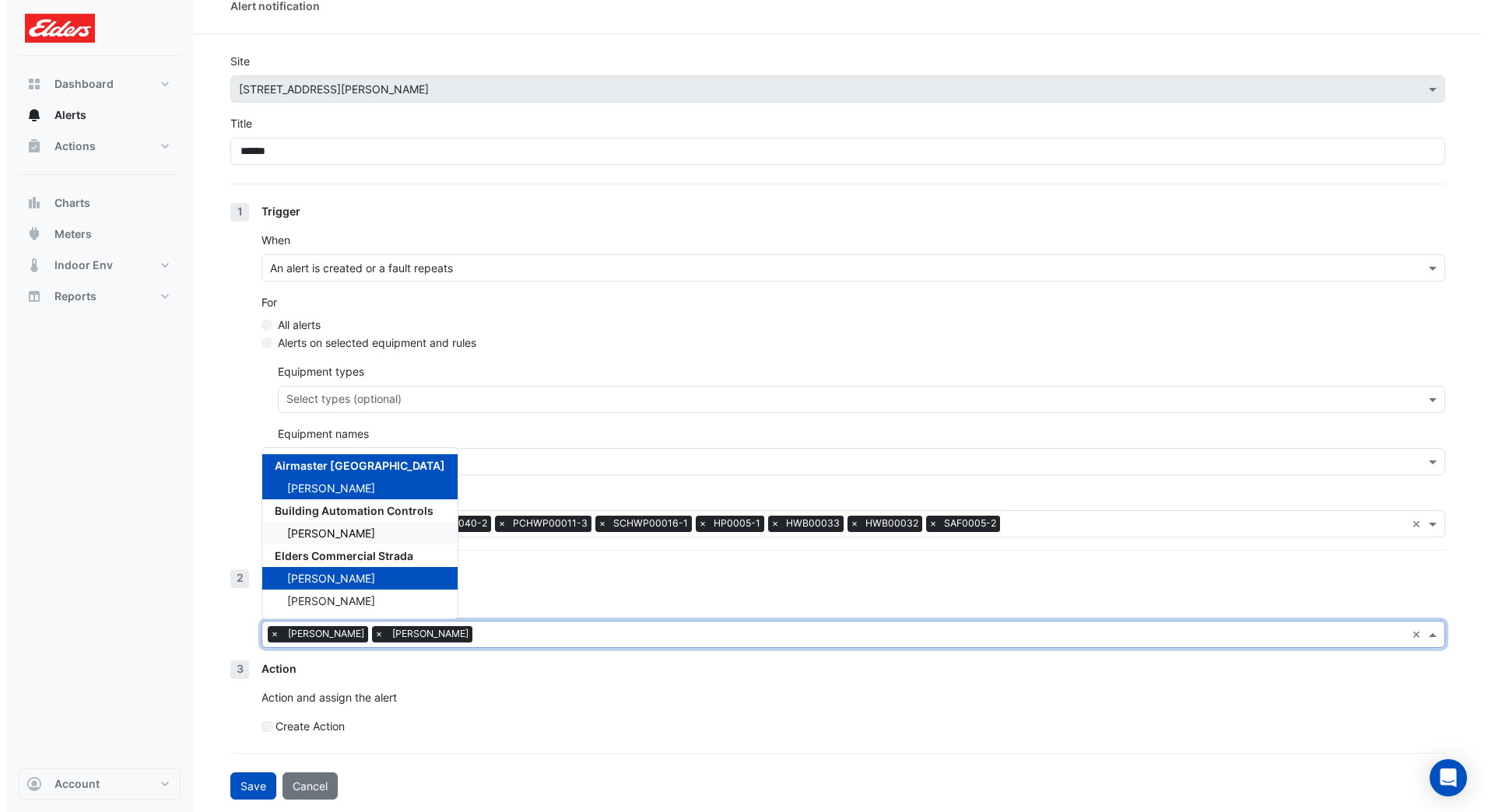
scroll to position [0, 0]
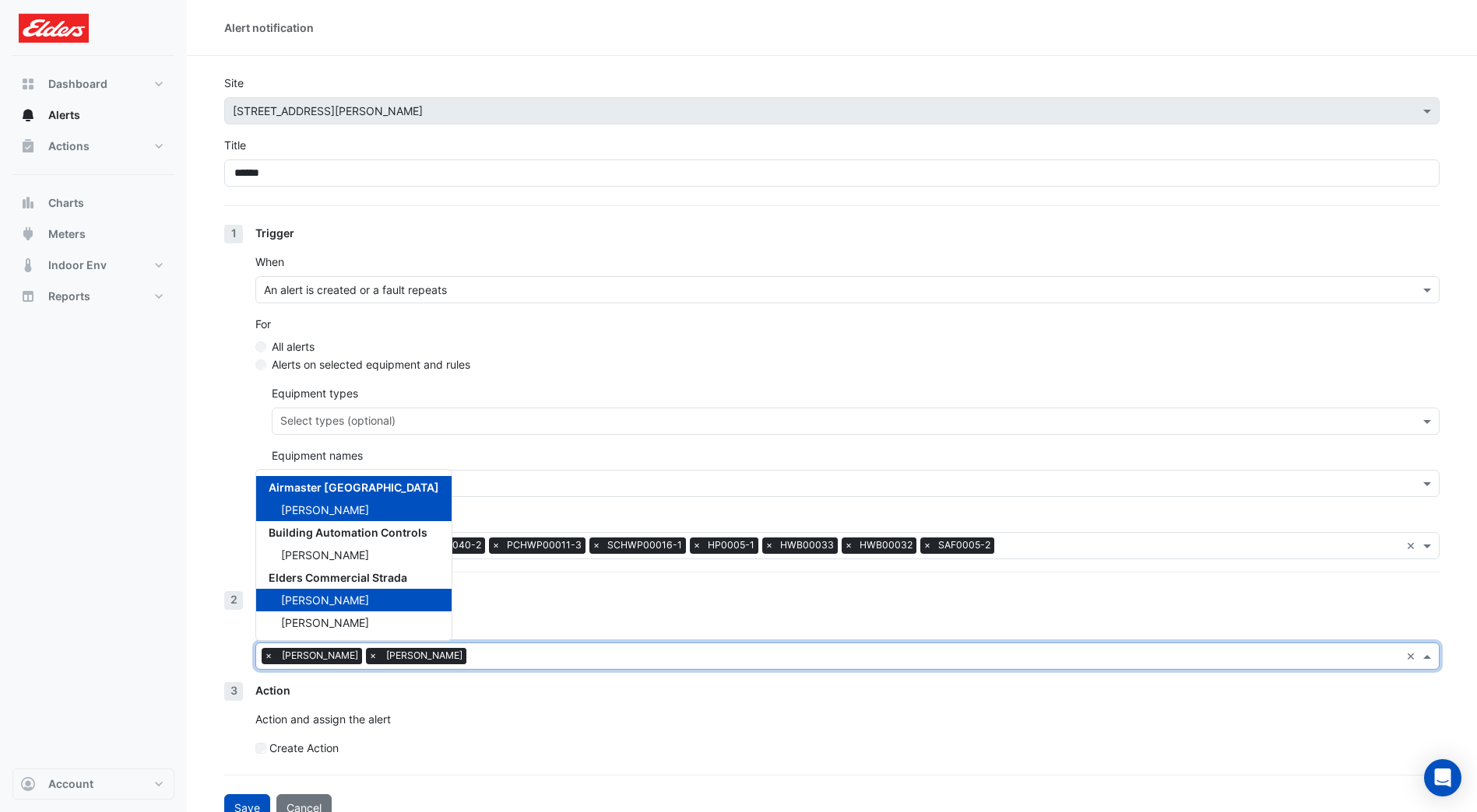
click at [351, 487] on span "Airmaster [GEOGRAPHIC_DATA]" at bounding box center [354, 488] width 170 height 13
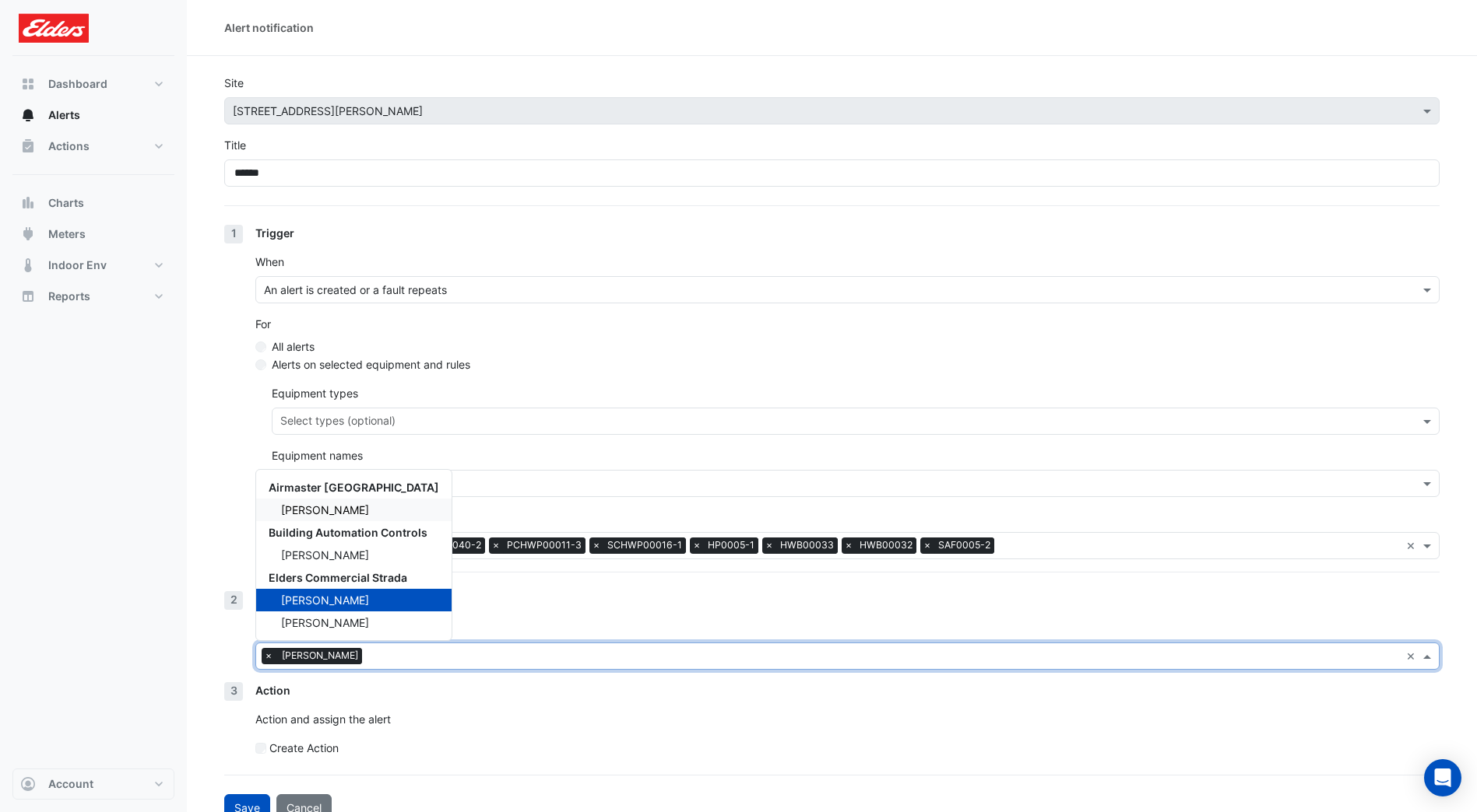
click at [351, 504] on span "[PERSON_NAME]" at bounding box center [324, 510] width 88 height 13
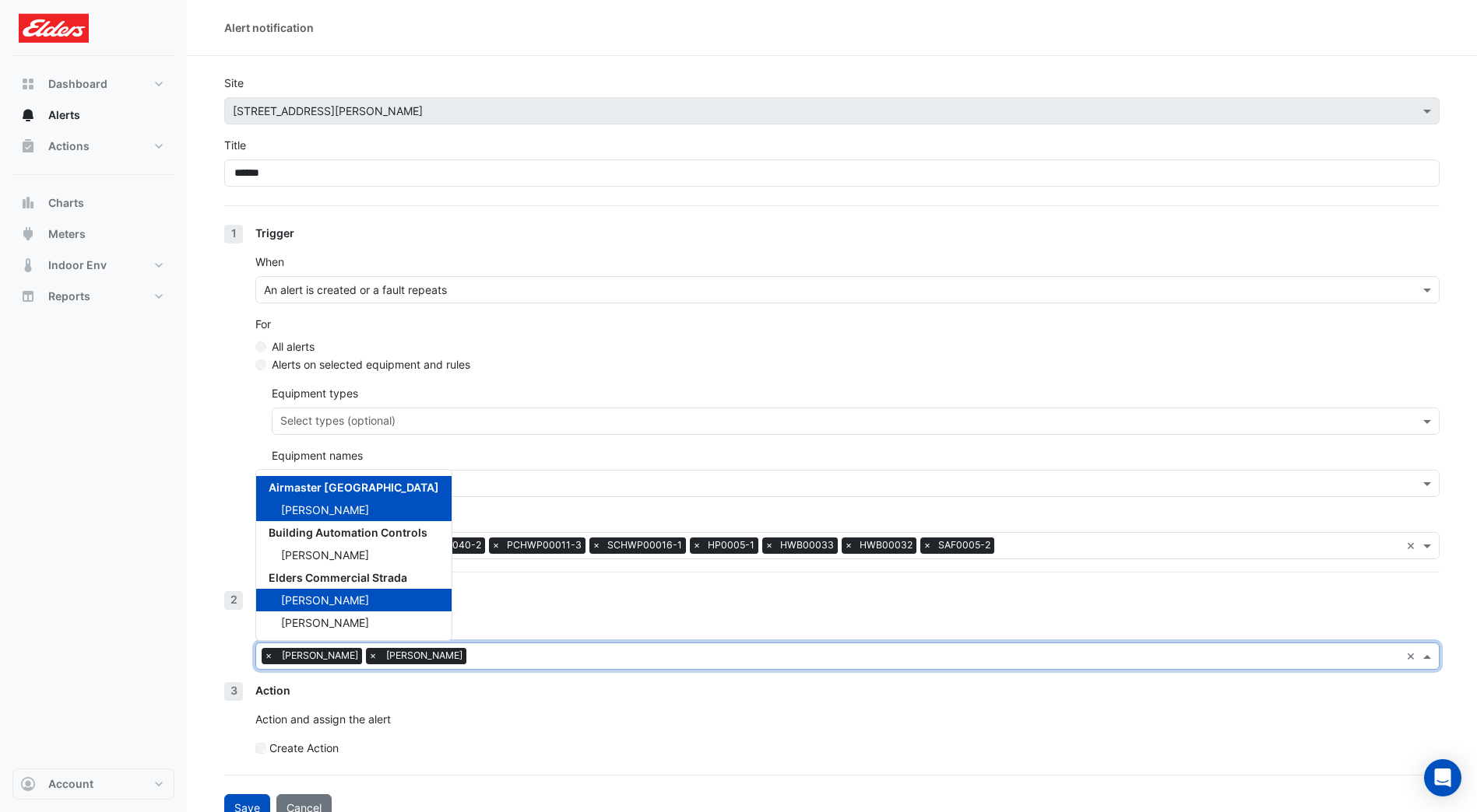
click at [88, 498] on div "Dashboard Portfolio Ratings Performance Alerts Actions Site Manager Charts" at bounding box center [93, 412] width 162 height 713
